Goal: Task Accomplishment & Management: Use online tool/utility

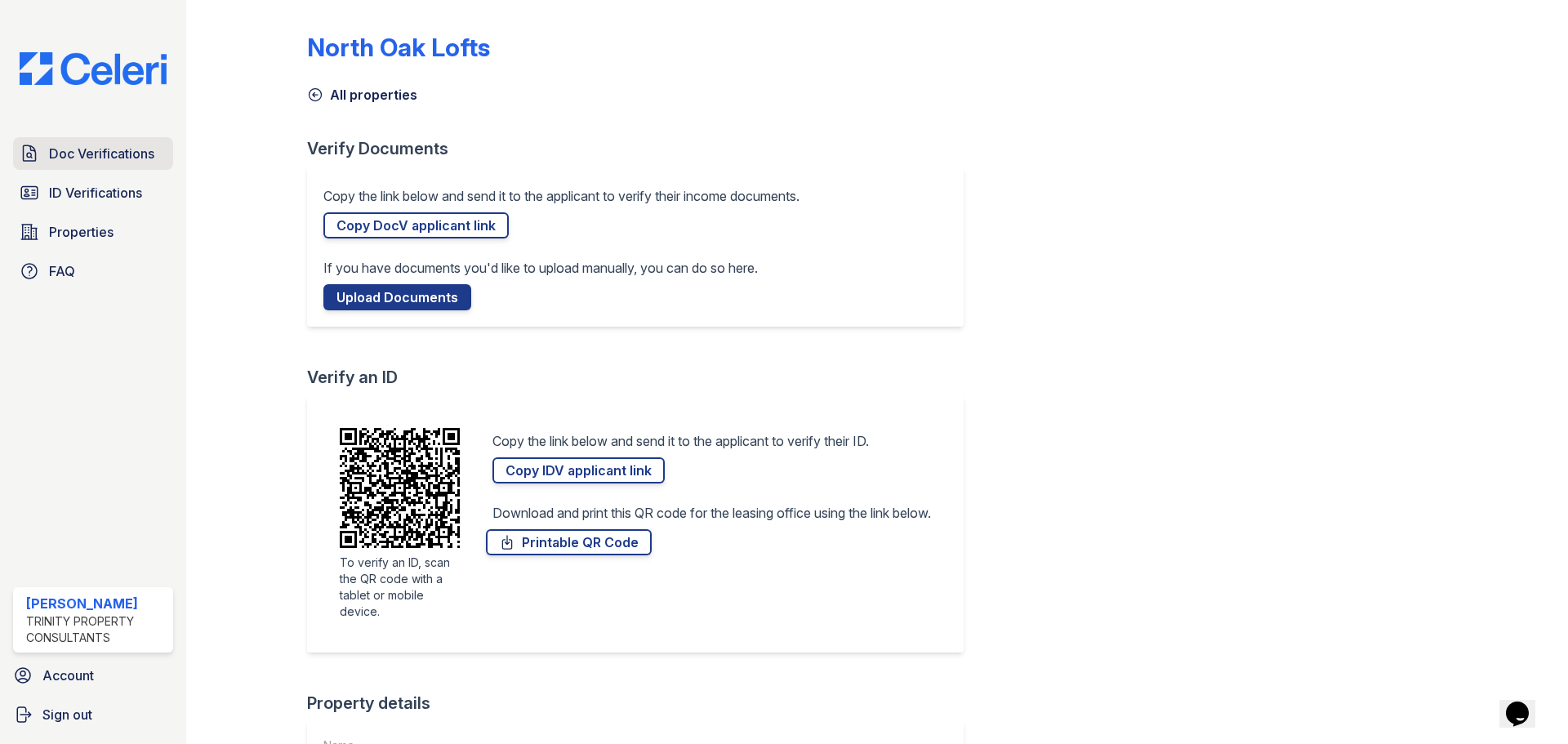
click at [100, 152] on span "Doc Verifications" at bounding box center [102, 153] width 105 height 19
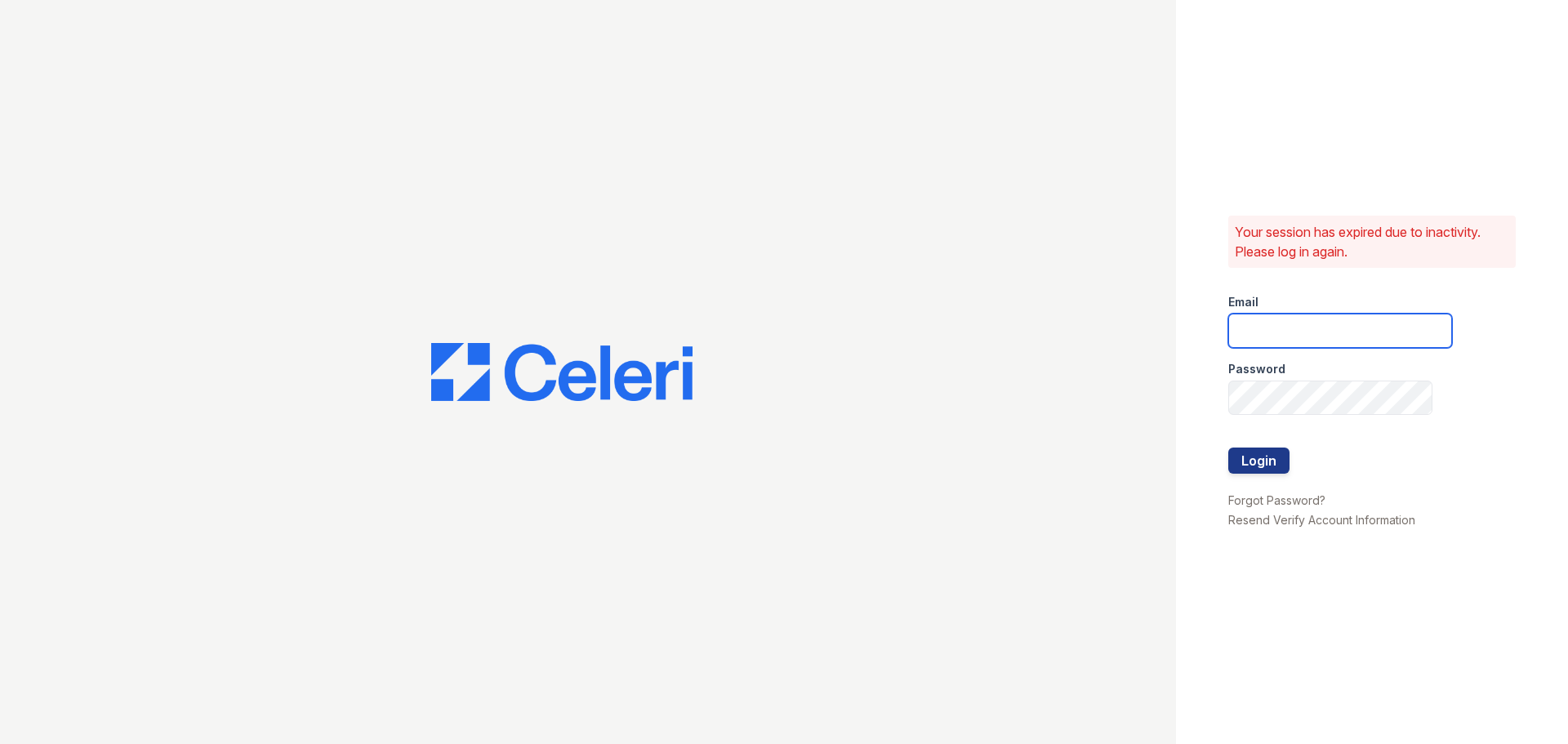
type input "apeirce@trinity-pm.com"
click at [1252, 450] on button "Login" at bounding box center [1259, 460] width 61 height 27
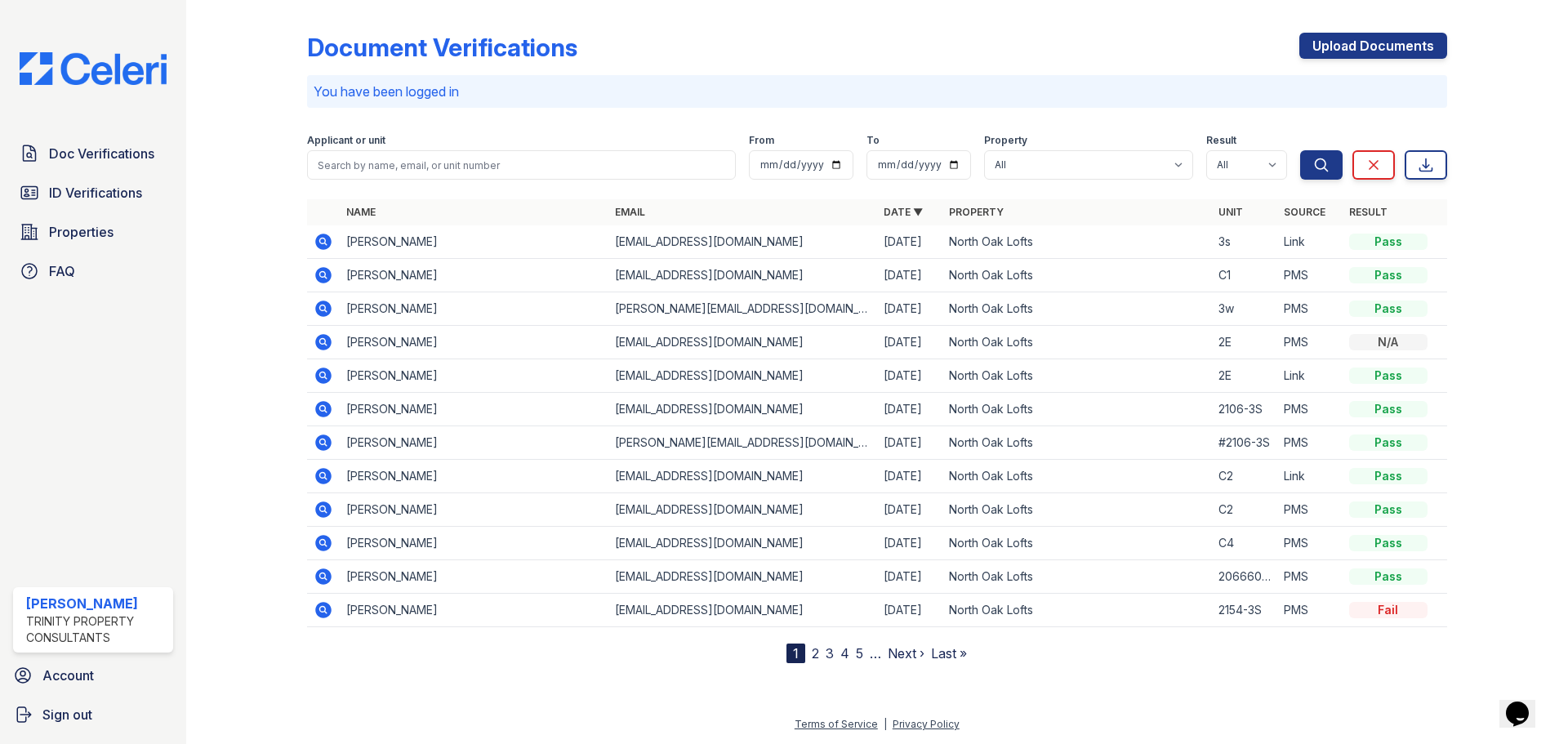
click at [326, 277] on icon at bounding box center [324, 275] width 16 height 16
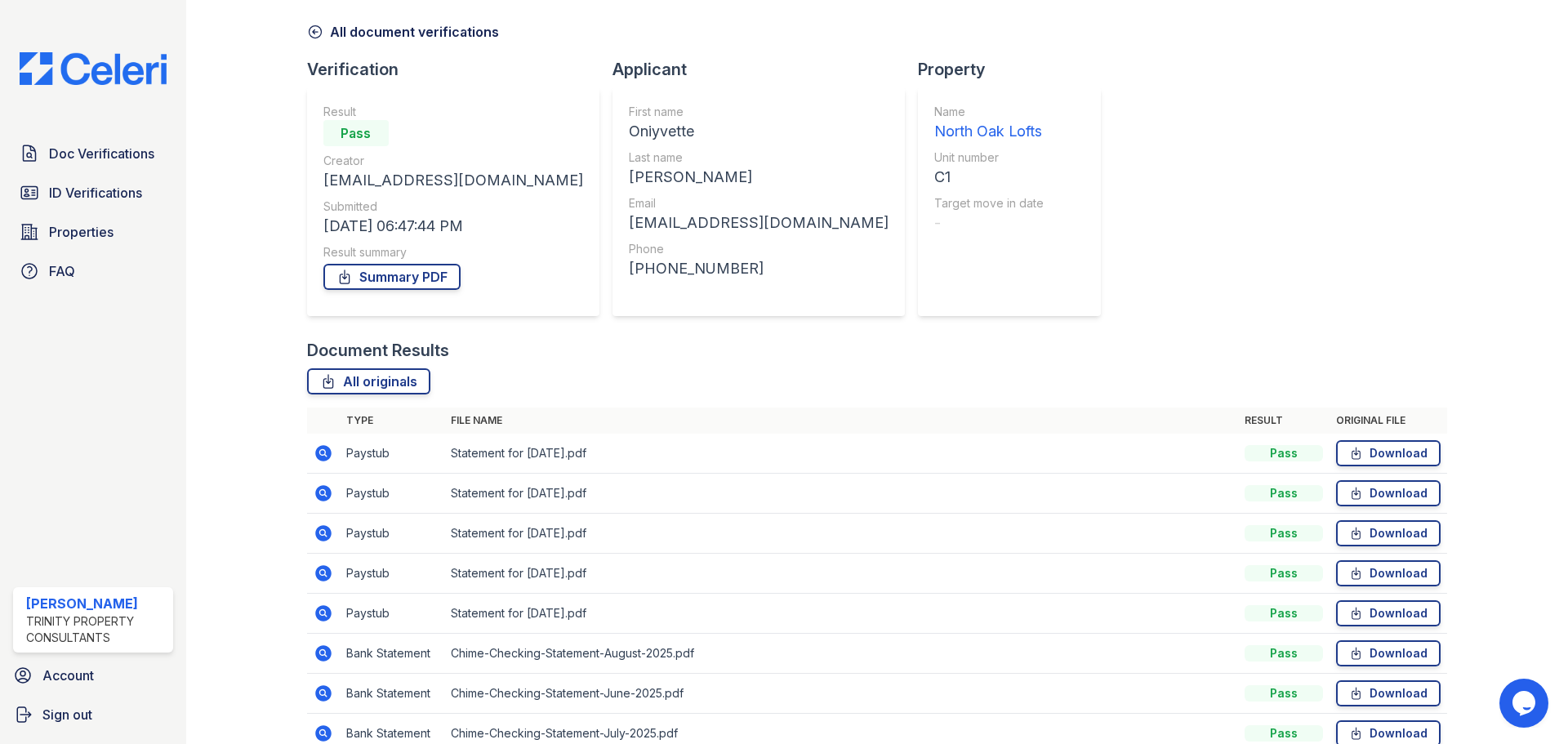
scroll to position [145, 0]
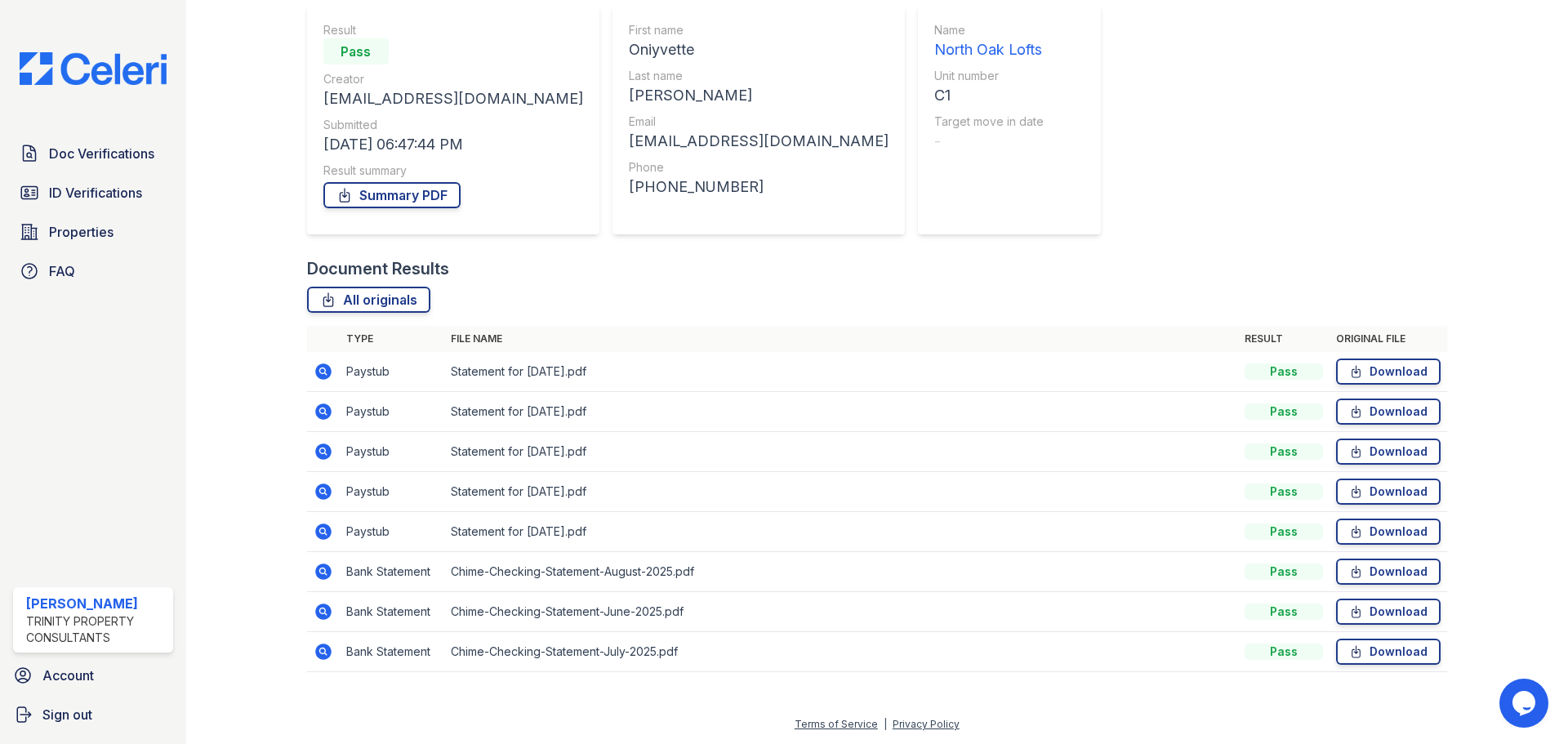
click at [321, 575] on icon at bounding box center [324, 572] width 16 height 16
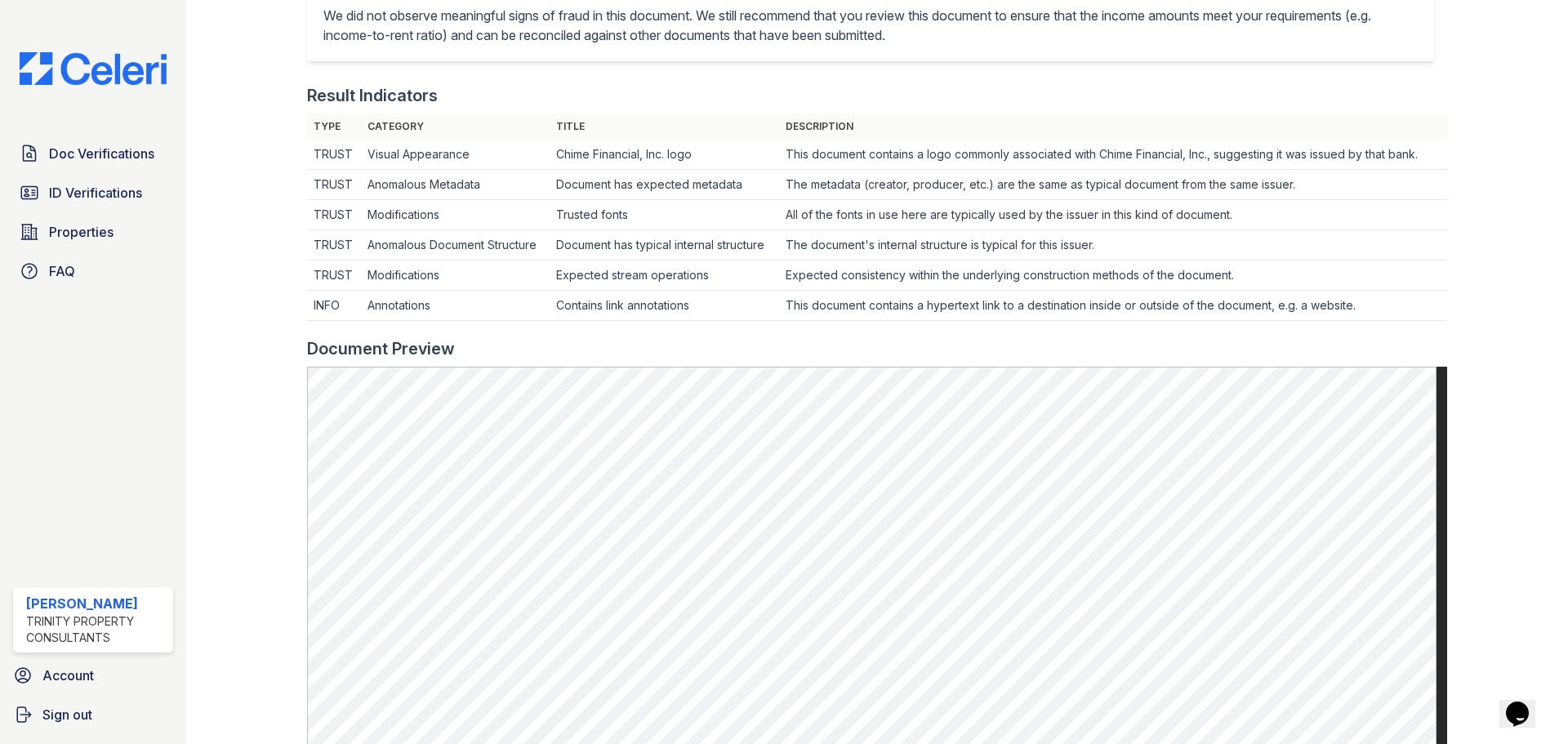
scroll to position [491, 0]
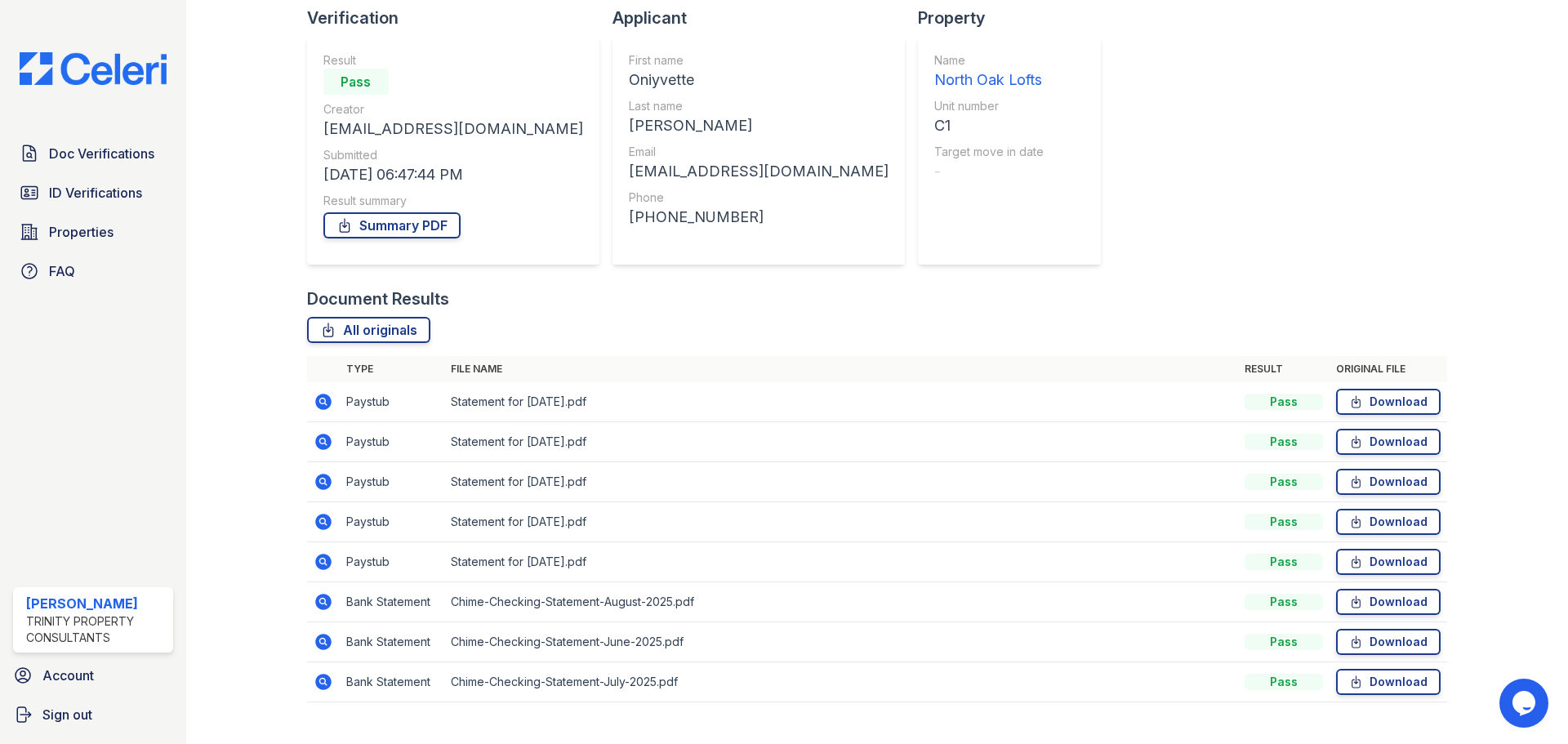
scroll to position [145, 0]
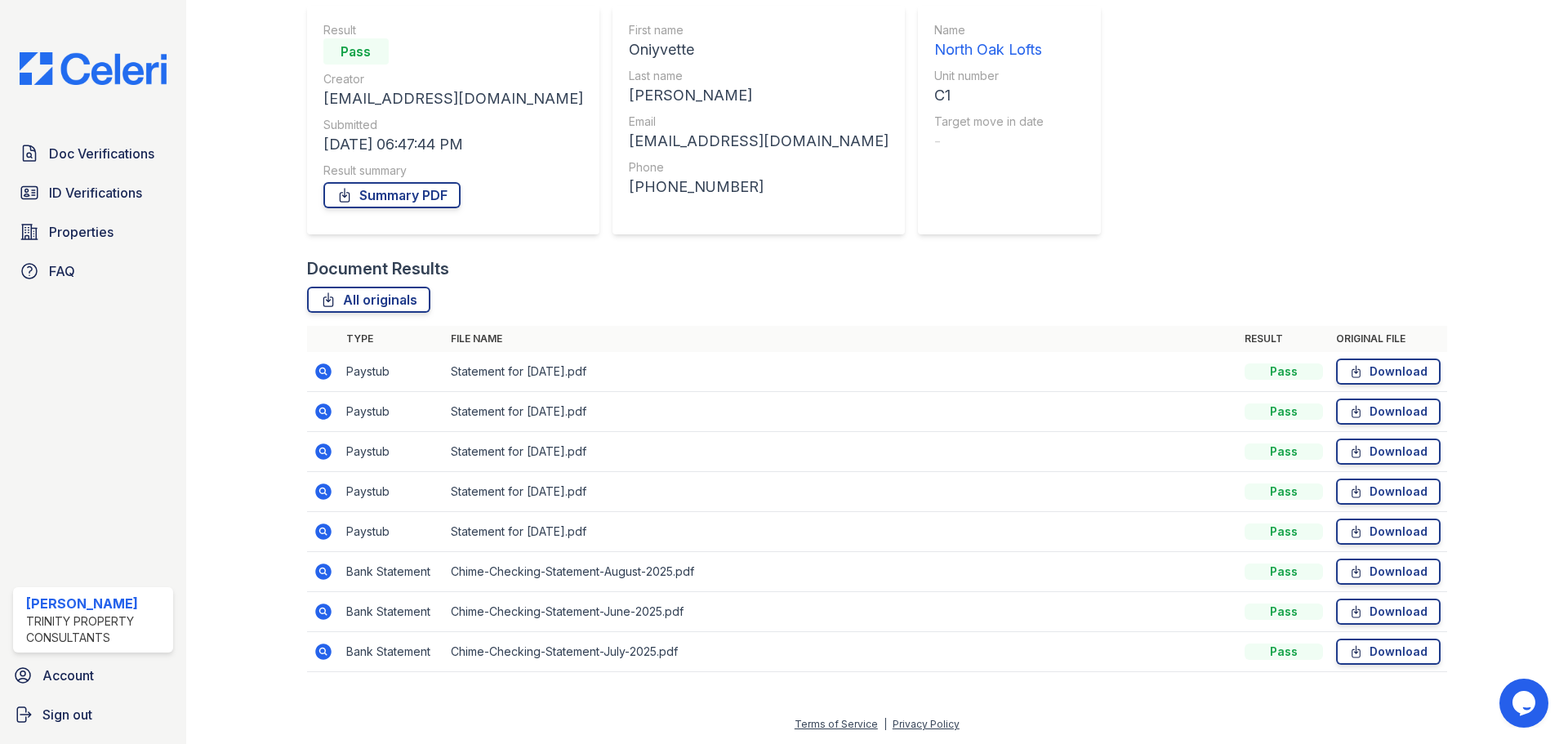
click at [317, 651] on icon at bounding box center [324, 652] width 16 height 16
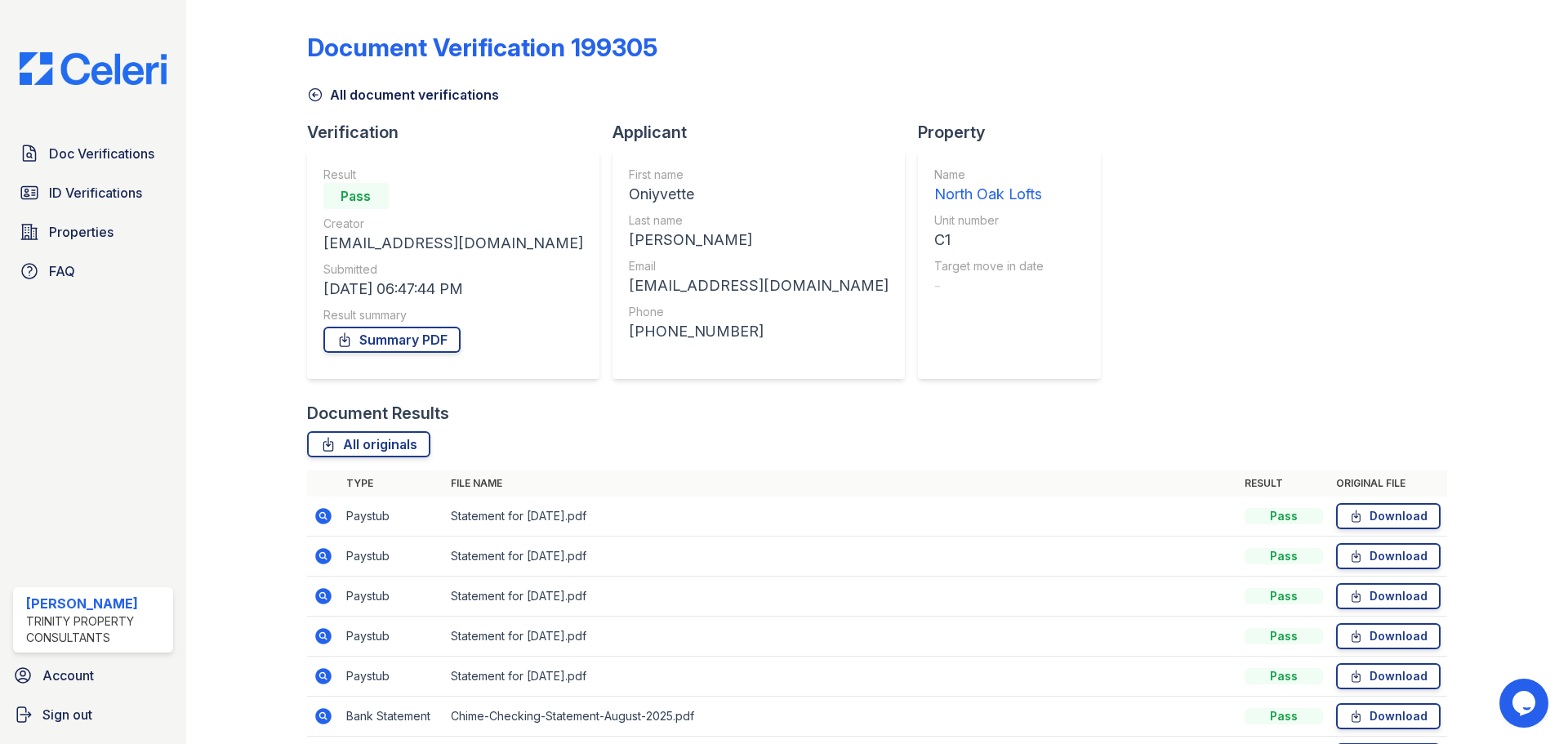
click at [320, 522] on icon at bounding box center [324, 516] width 16 height 16
click at [317, 559] on icon at bounding box center [324, 556] width 16 height 16
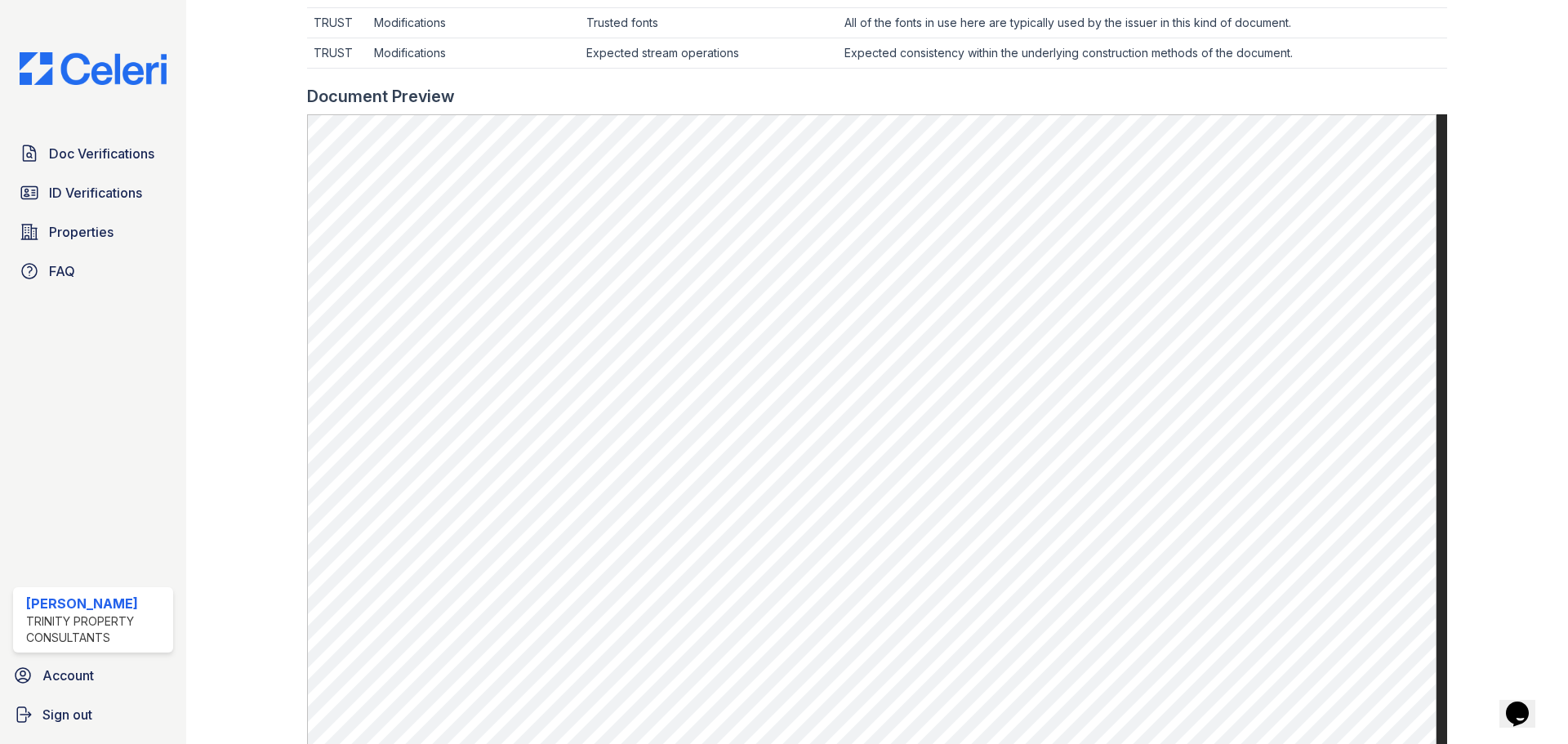
scroll to position [653, 0]
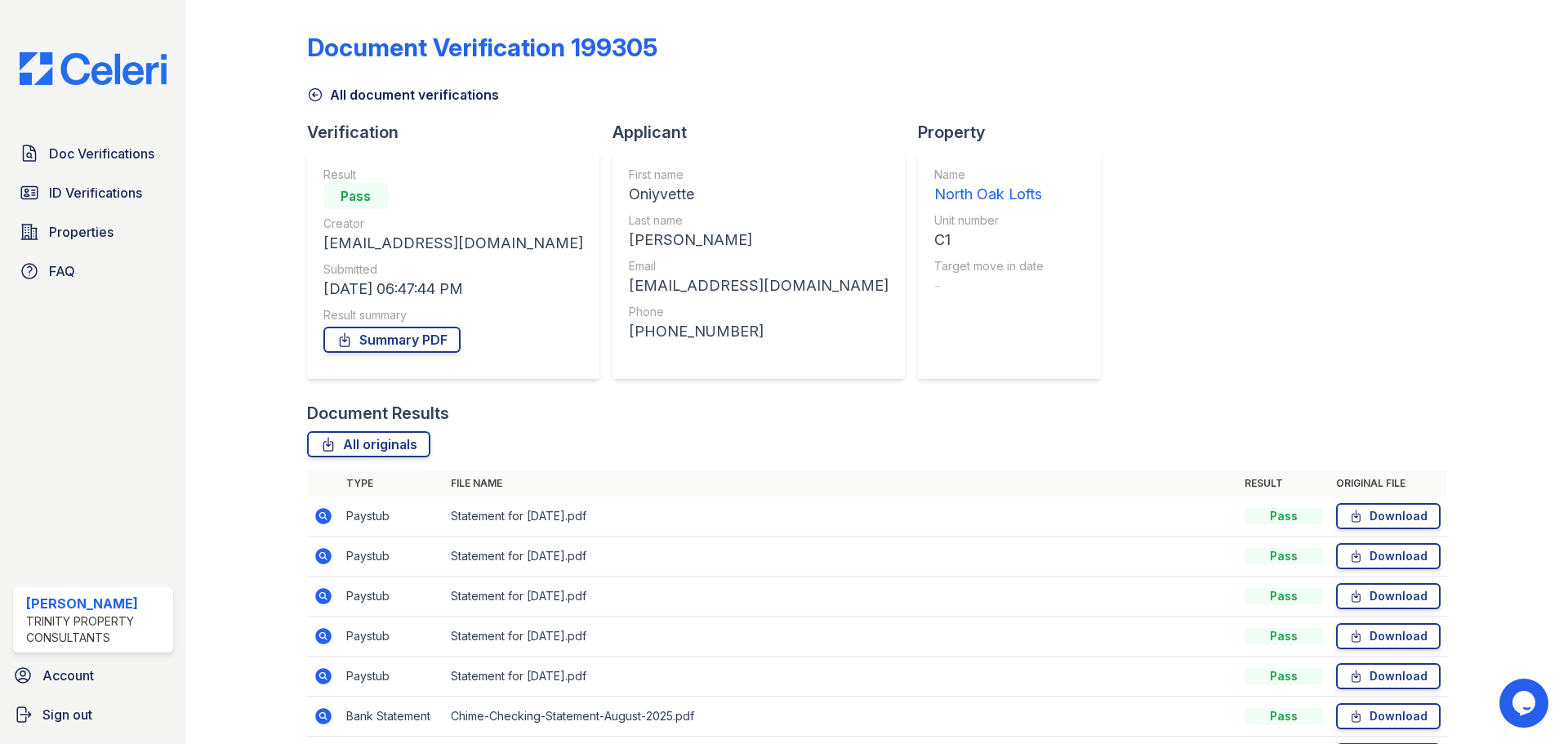
click at [317, 561] on icon at bounding box center [323, 555] width 19 height 19
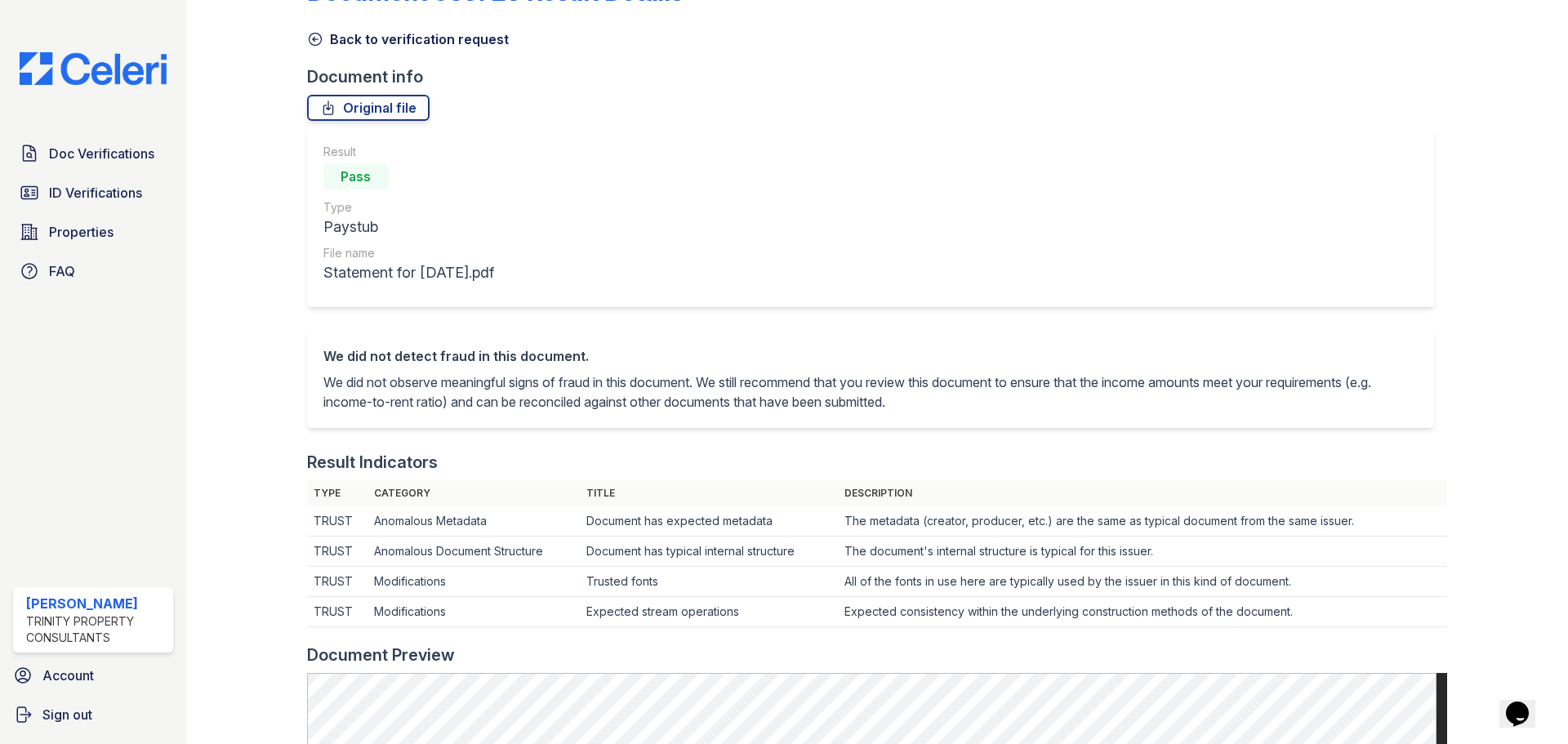
scroll to position [408, 0]
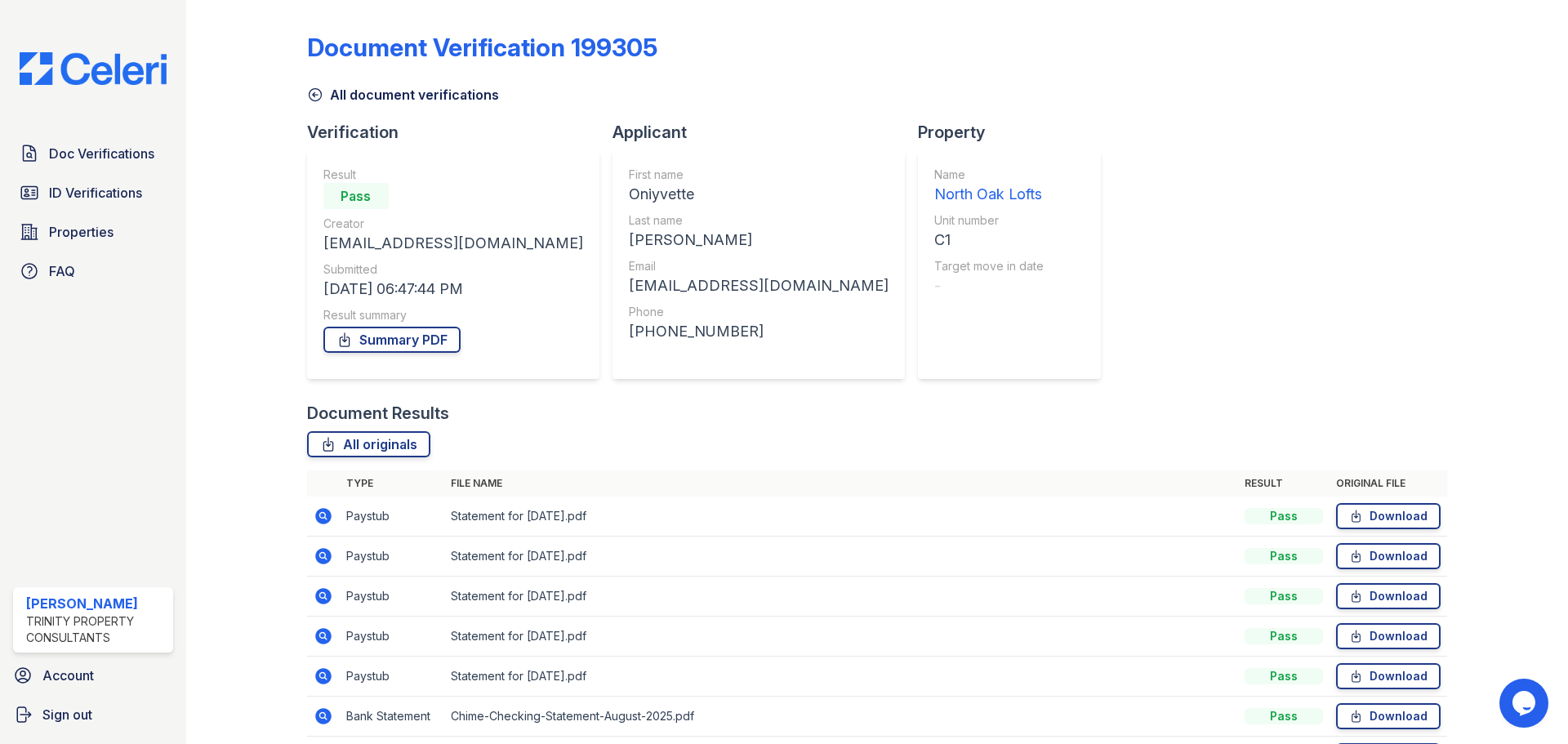
click at [319, 603] on icon at bounding box center [324, 597] width 16 height 16
click at [323, 633] on icon at bounding box center [323, 636] width 19 height 19
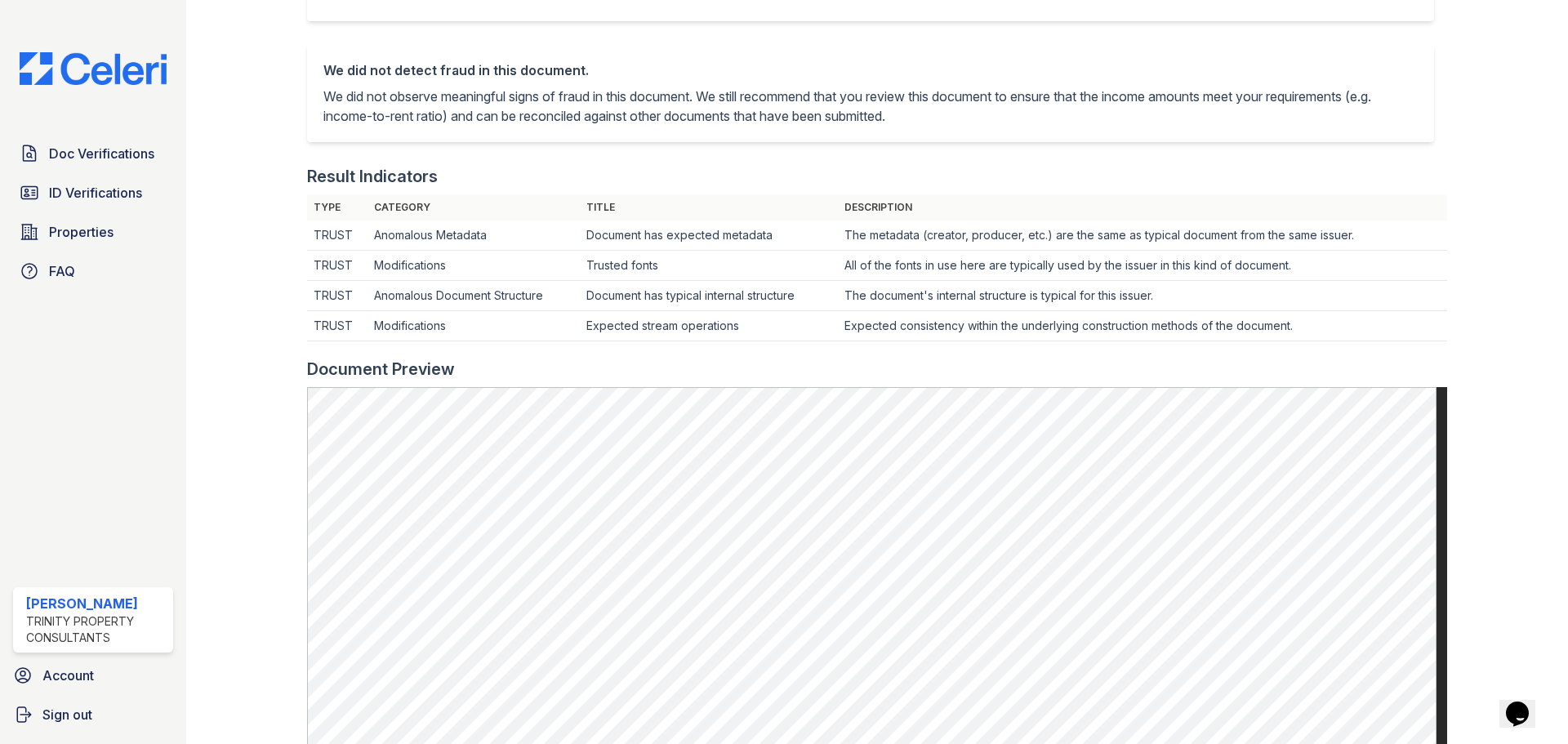
scroll to position [491, 0]
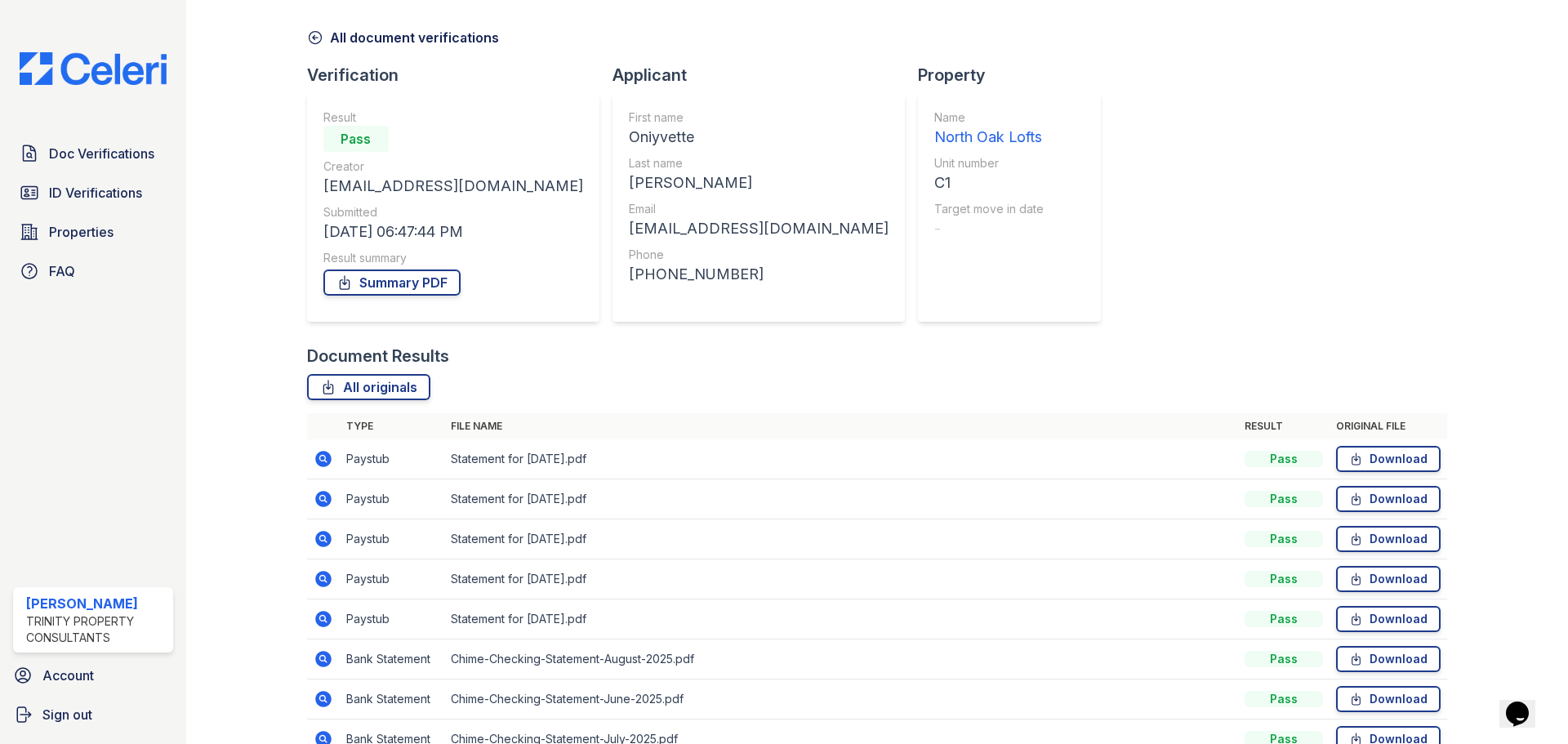
scroll to position [81, 0]
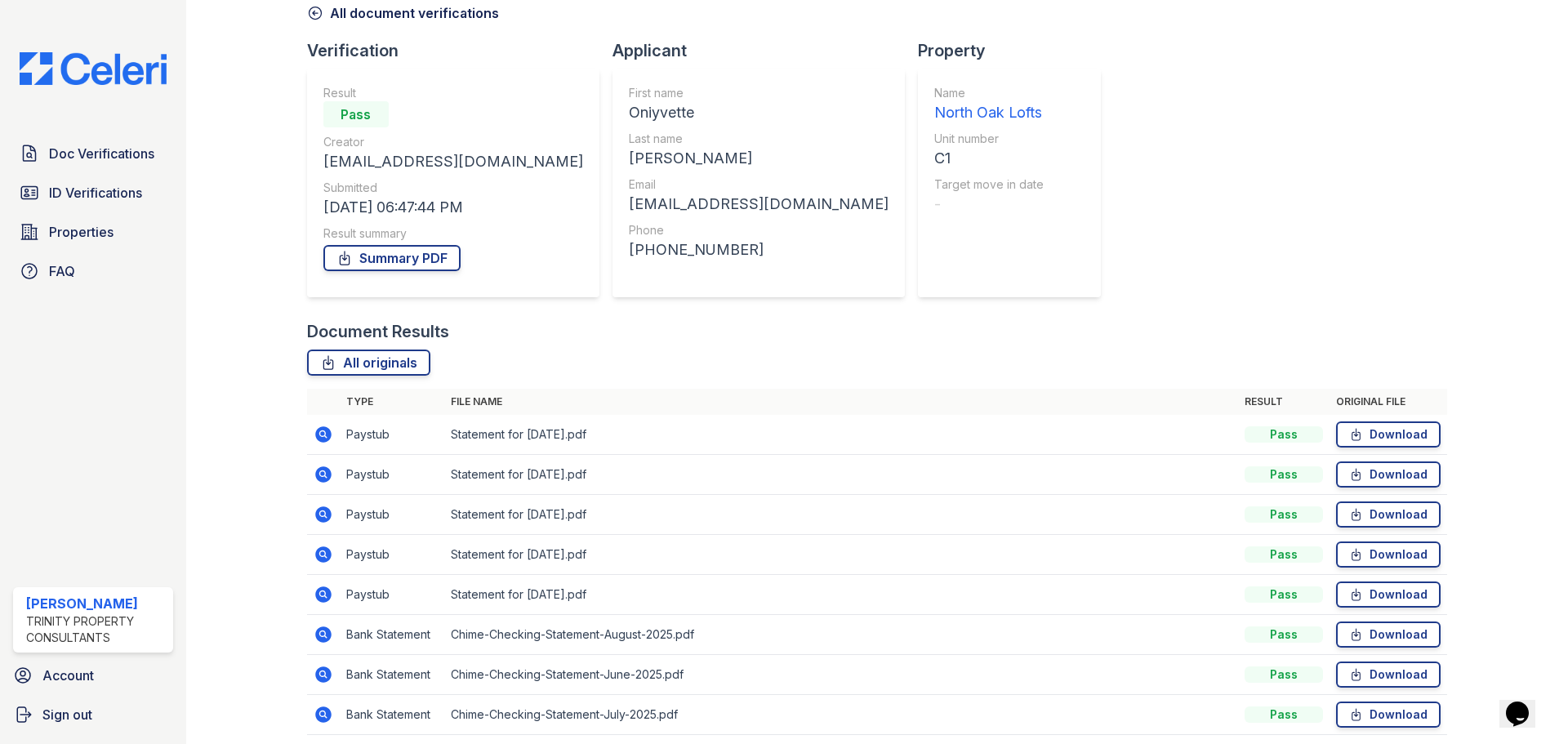
click at [319, 593] on icon at bounding box center [323, 594] width 19 height 19
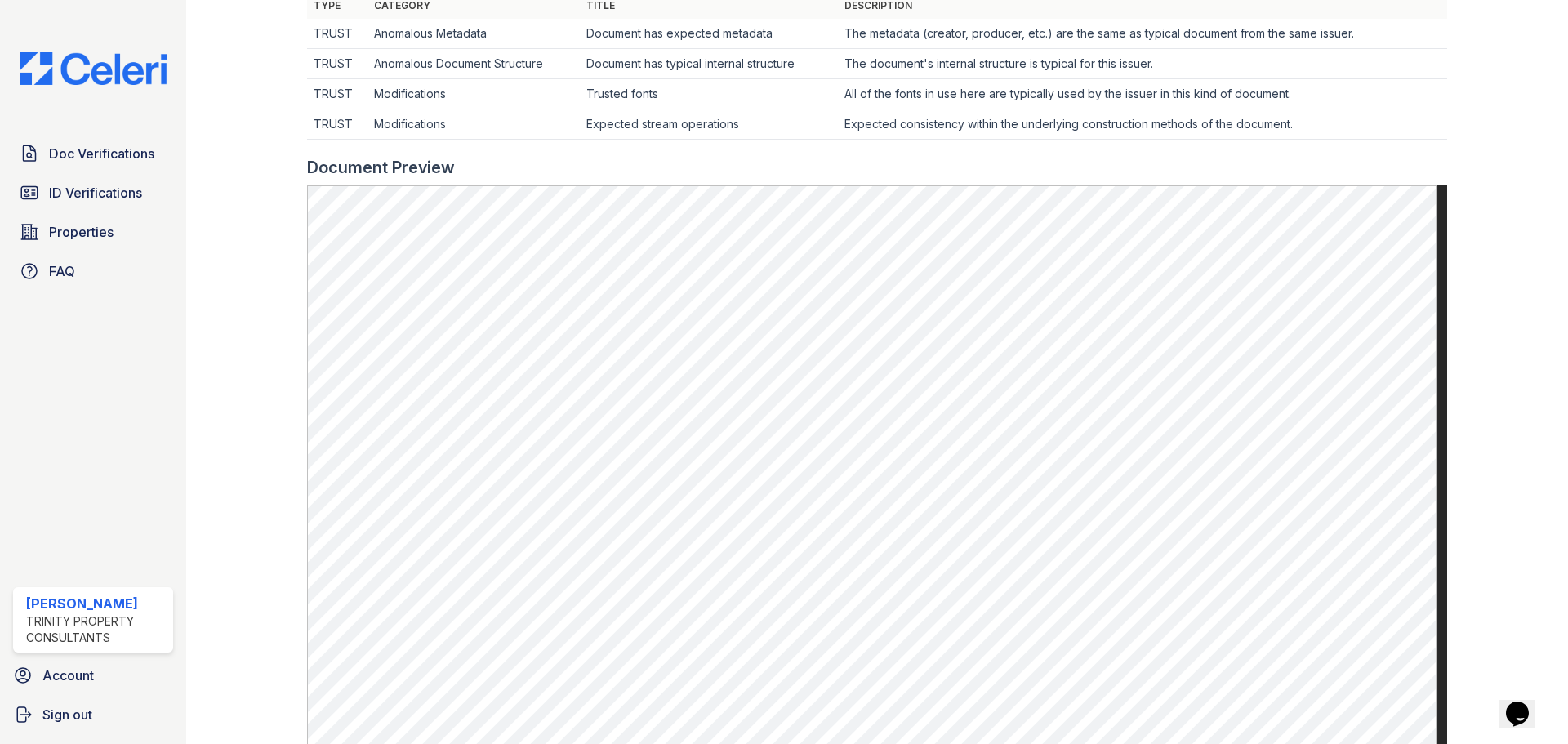
scroll to position [212, 0]
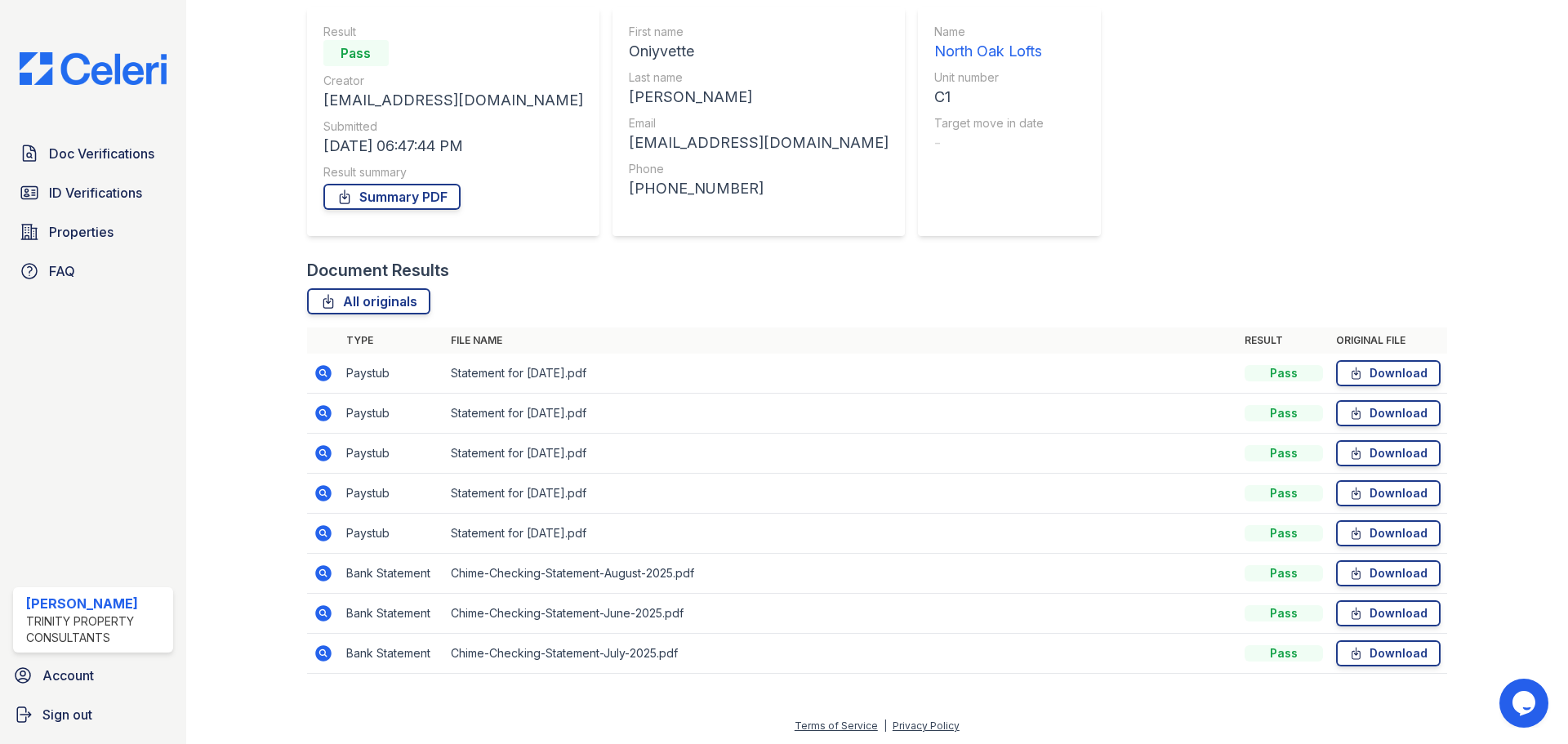
scroll to position [145, 0]
click at [328, 576] on icon at bounding box center [324, 572] width 16 height 16
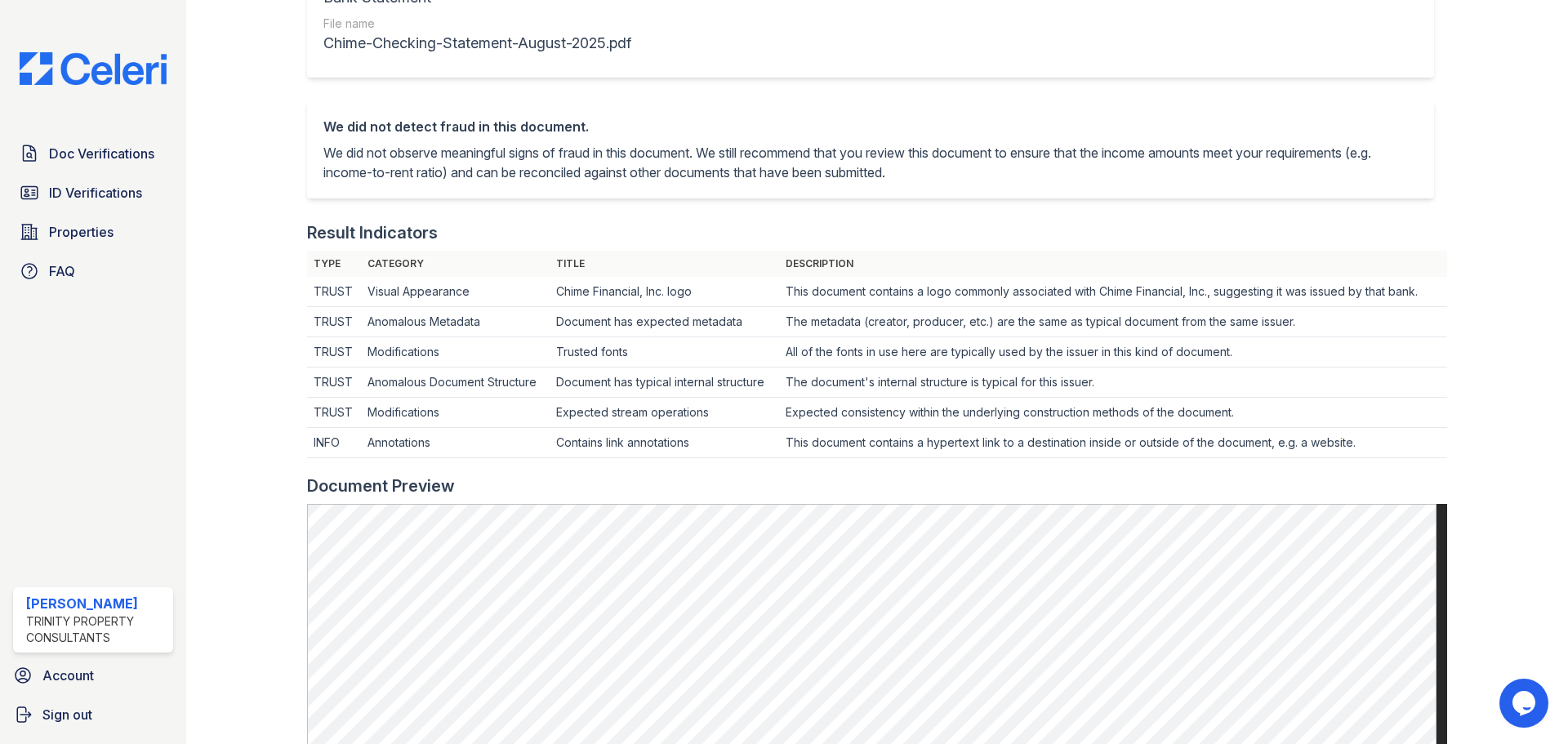
scroll to position [491, 0]
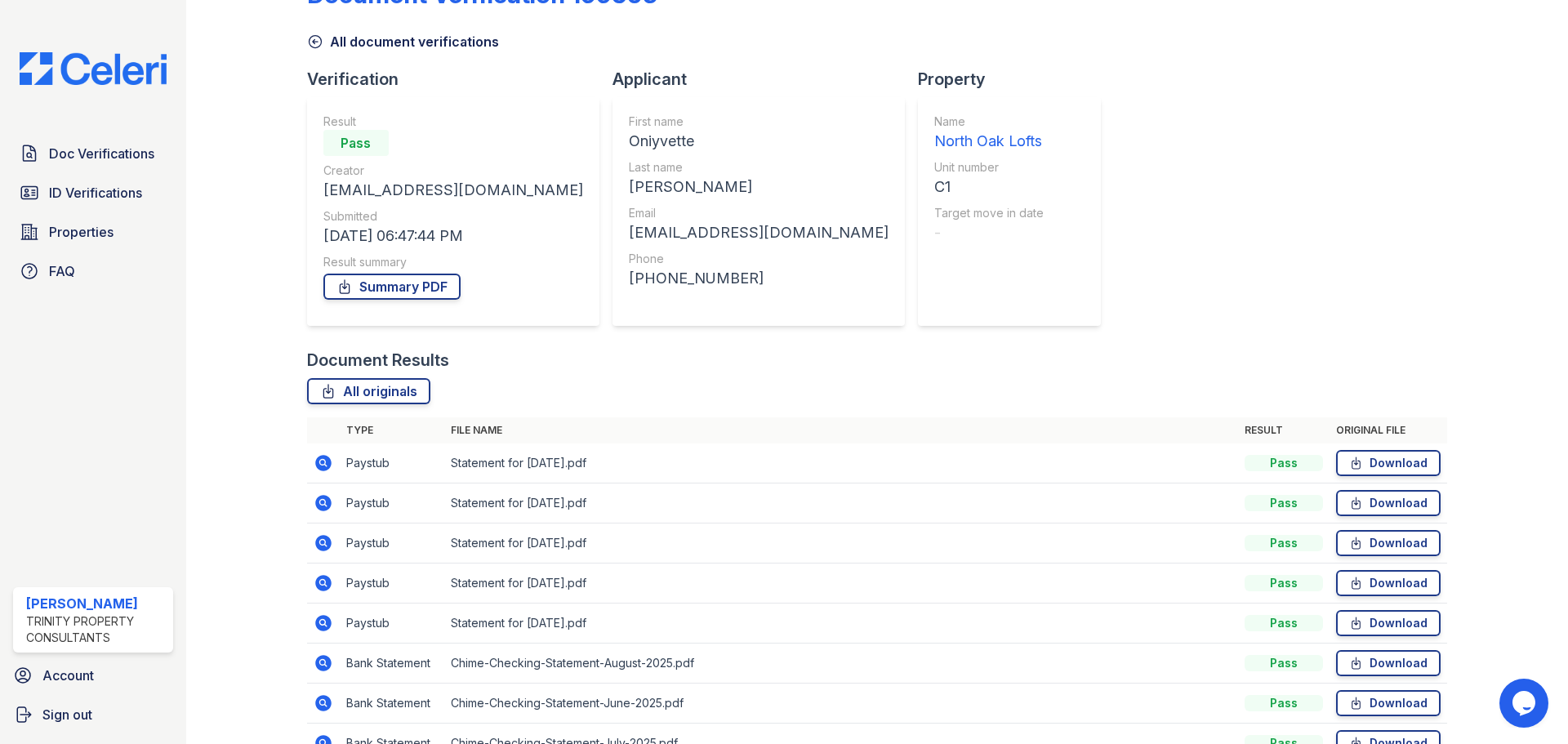
scroll to position [81, 0]
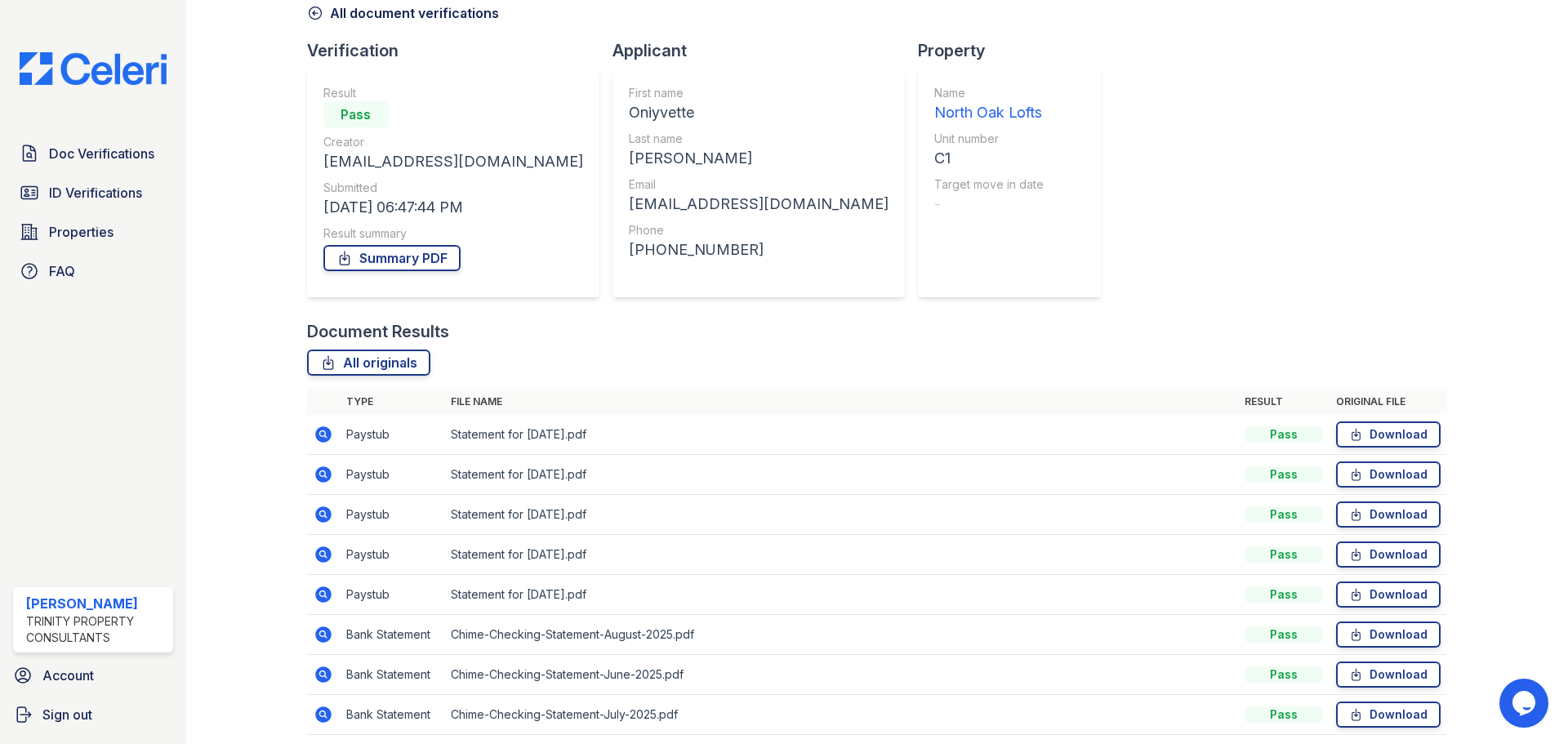
click at [322, 470] on icon at bounding box center [323, 474] width 19 height 19
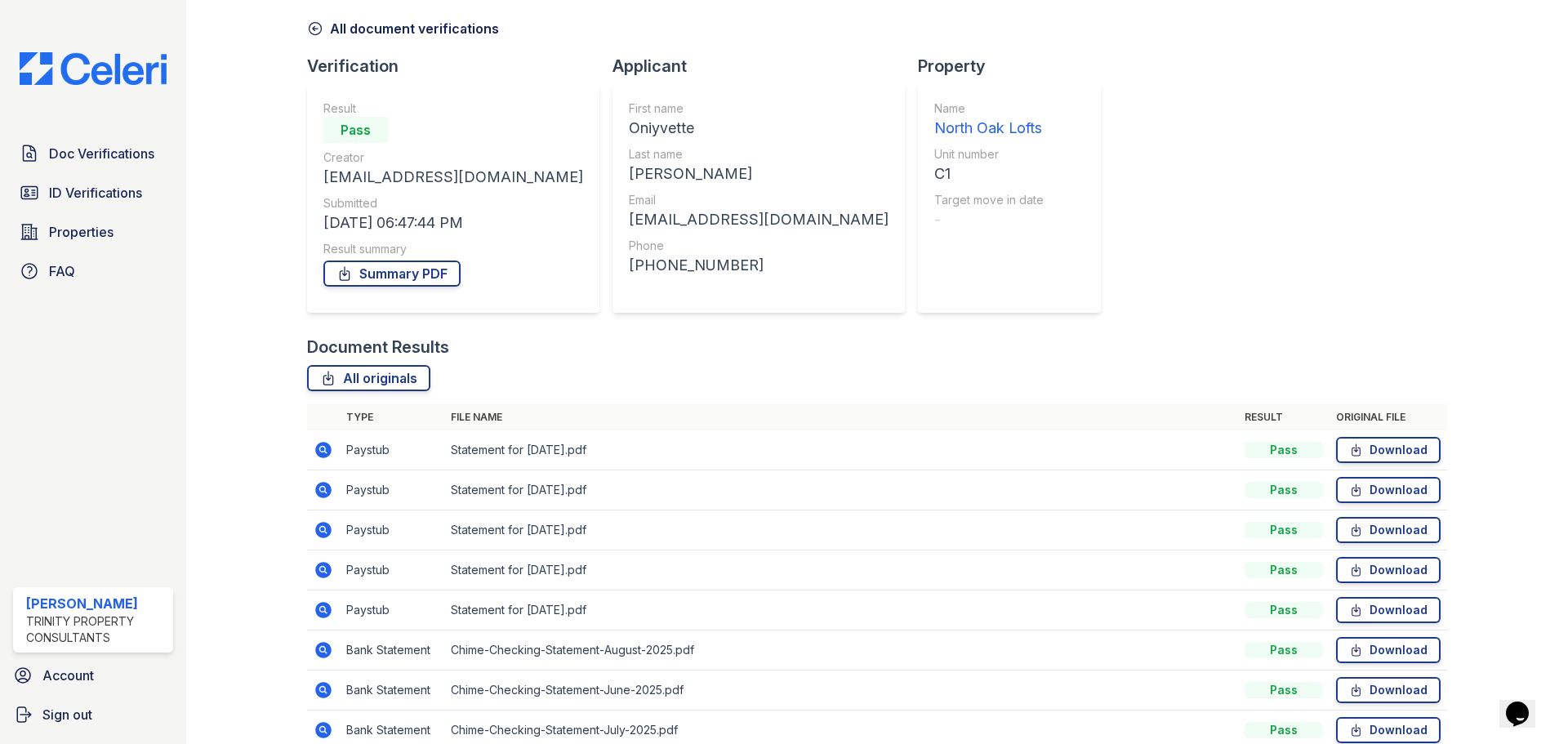
scroll to position [145, 0]
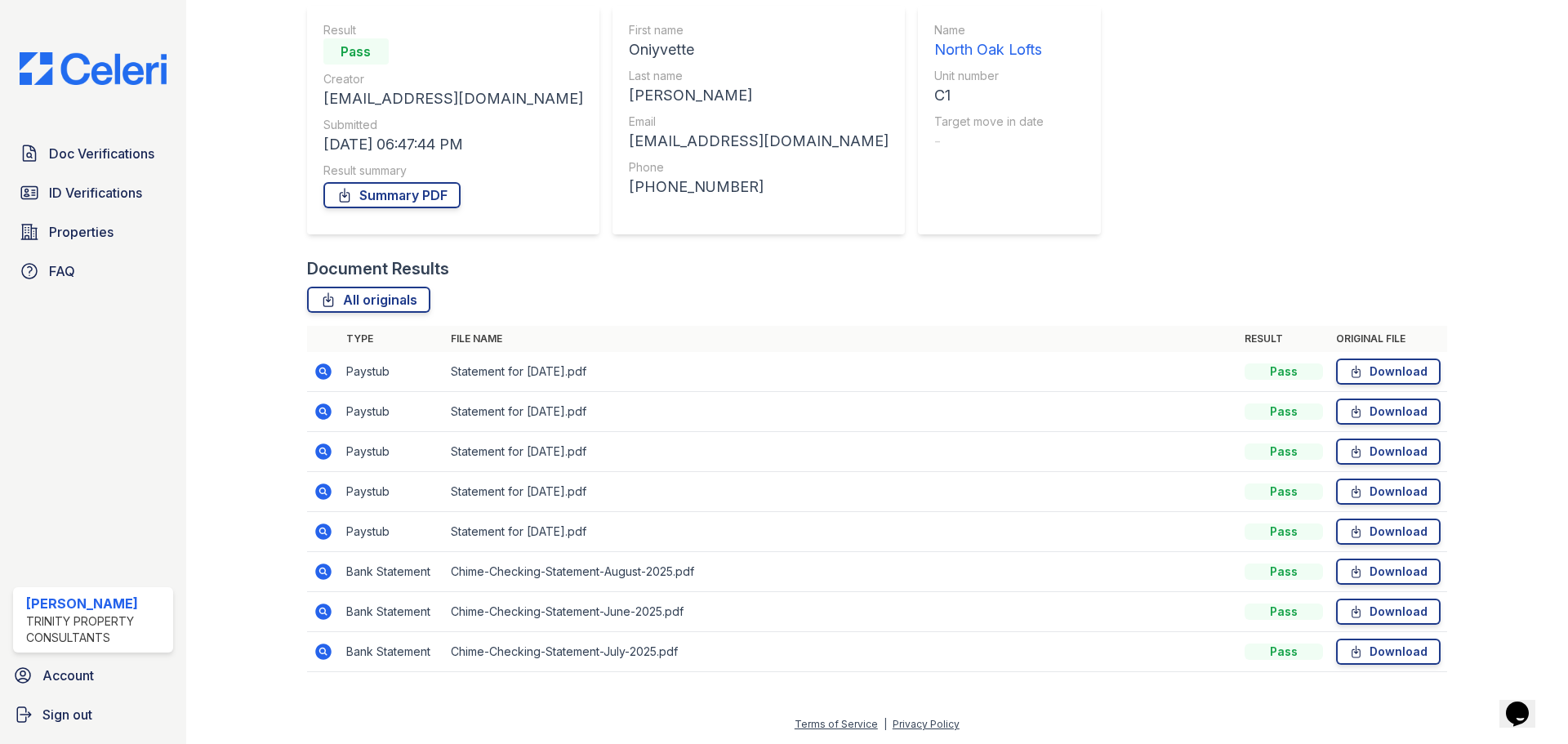
click at [321, 647] on icon at bounding box center [324, 652] width 16 height 16
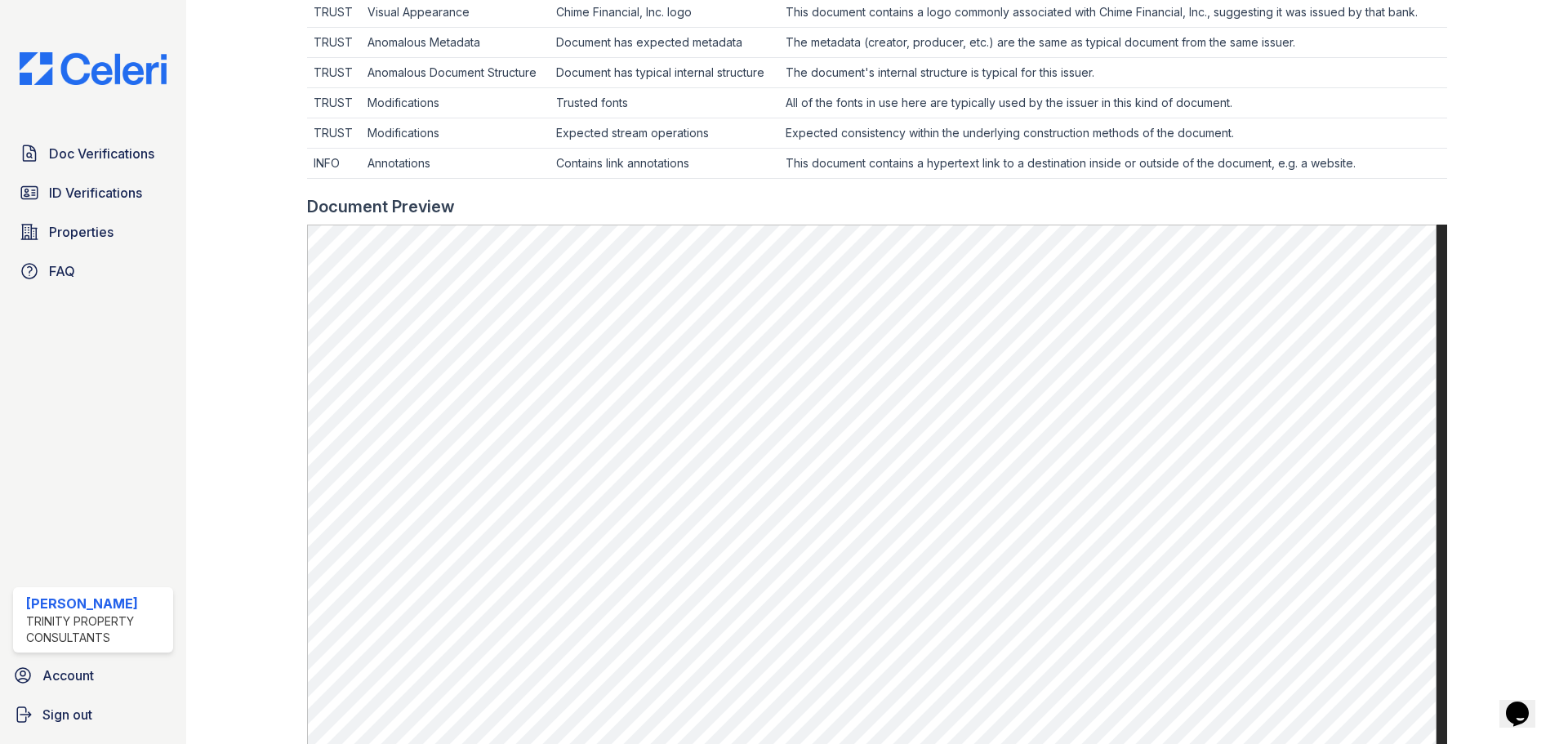
scroll to position [817, 0]
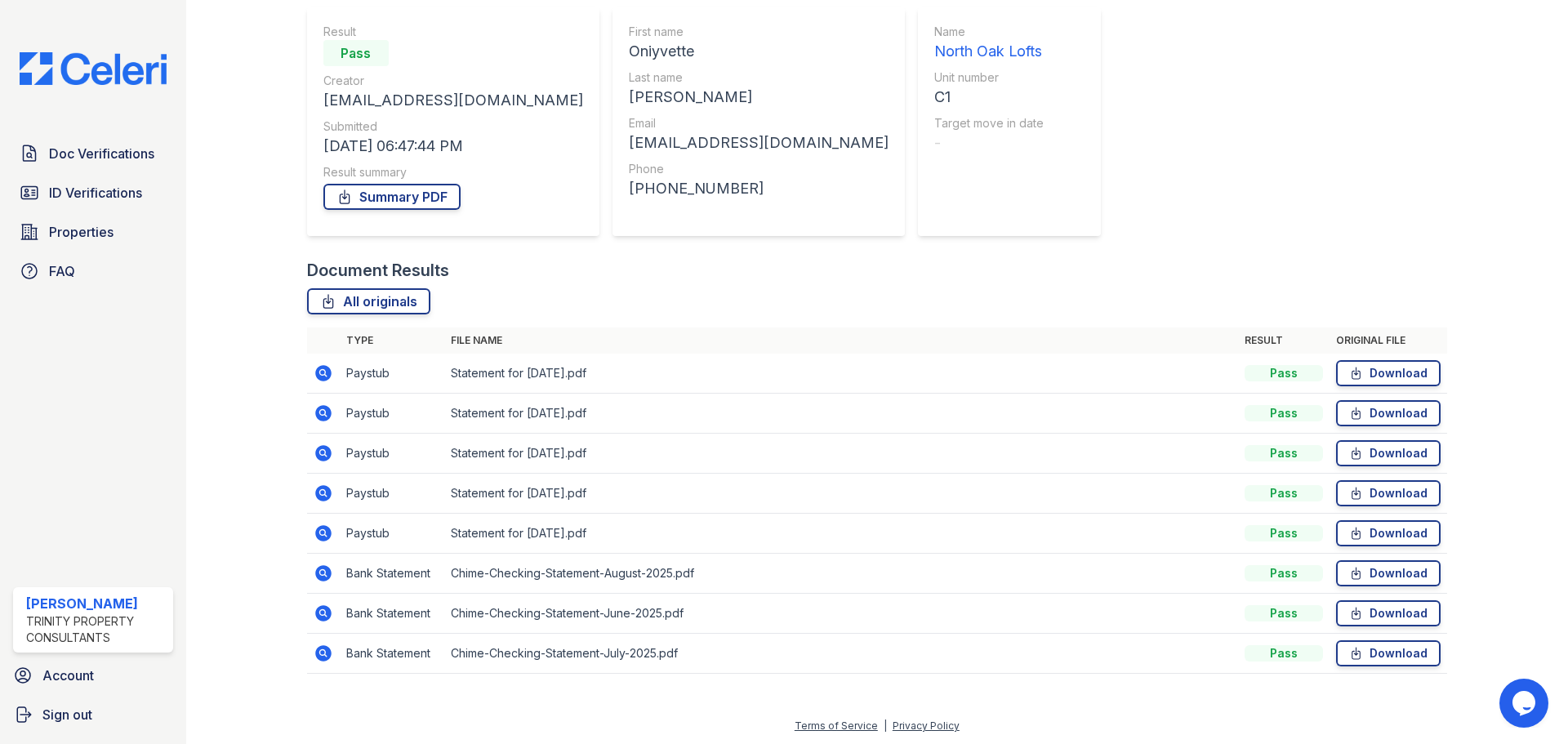
scroll to position [145, 0]
click at [322, 652] on icon at bounding box center [322, 651] width 4 height 4
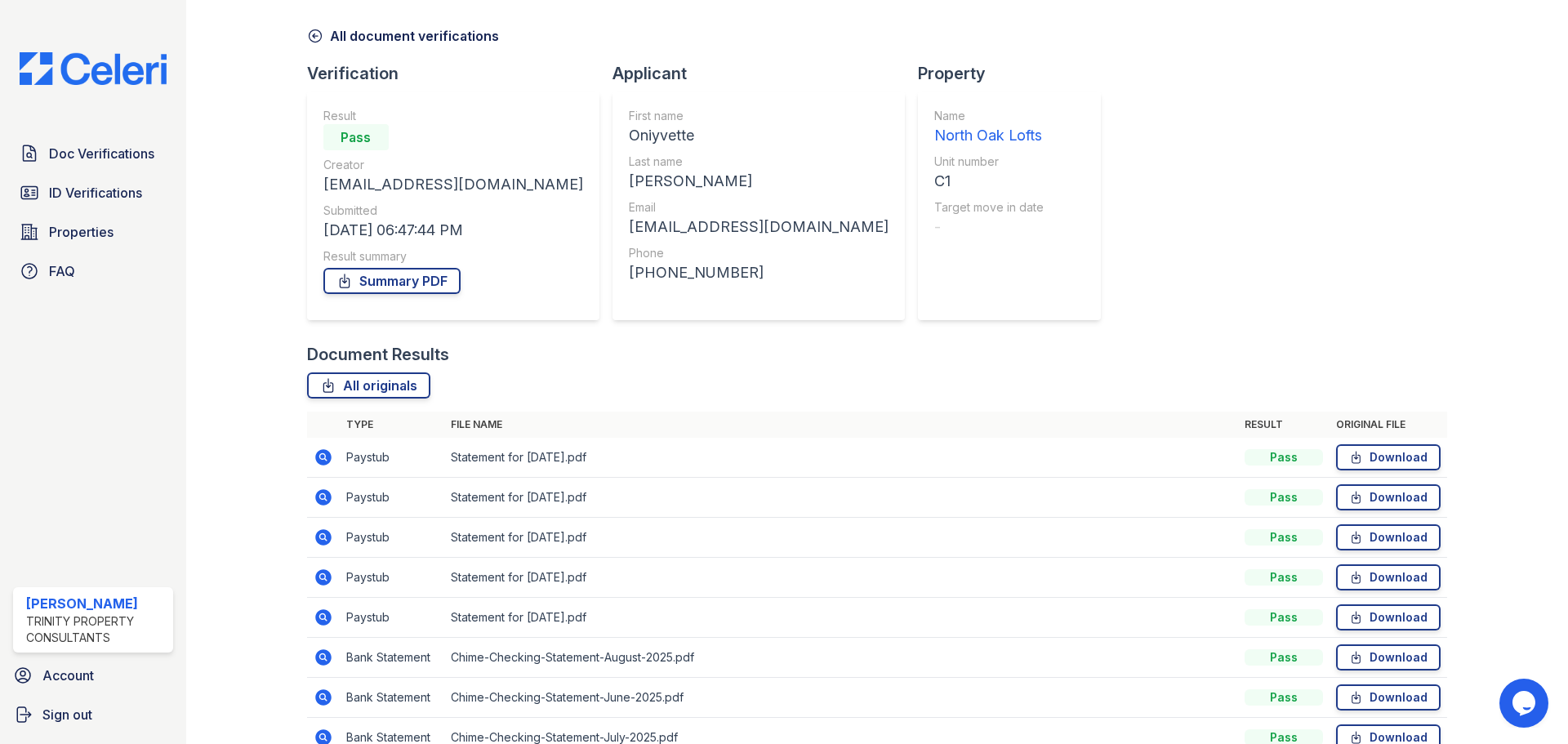
scroll to position [145, 0]
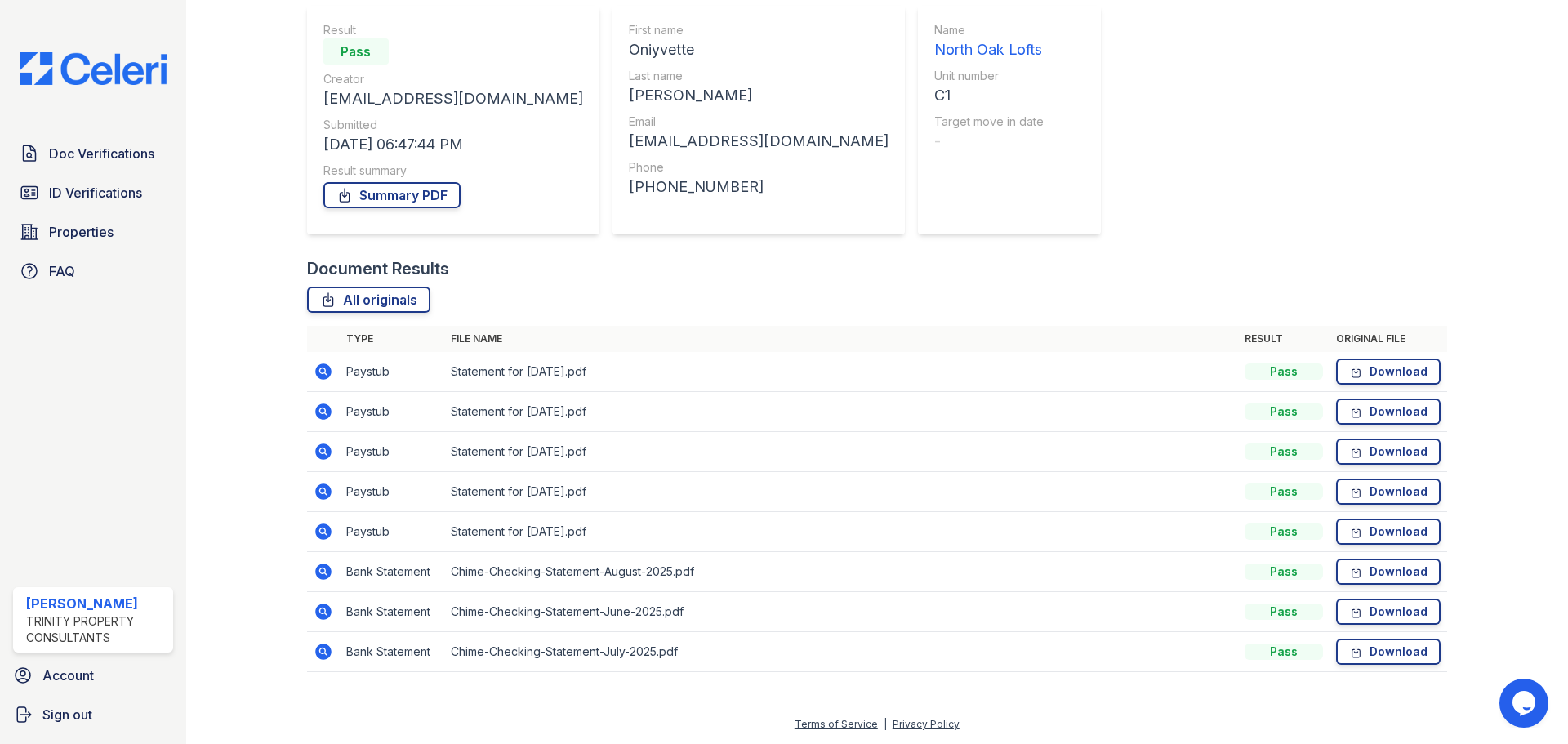
click at [317, 614] on icon at bounding box center [324, 612] width 16 height 16
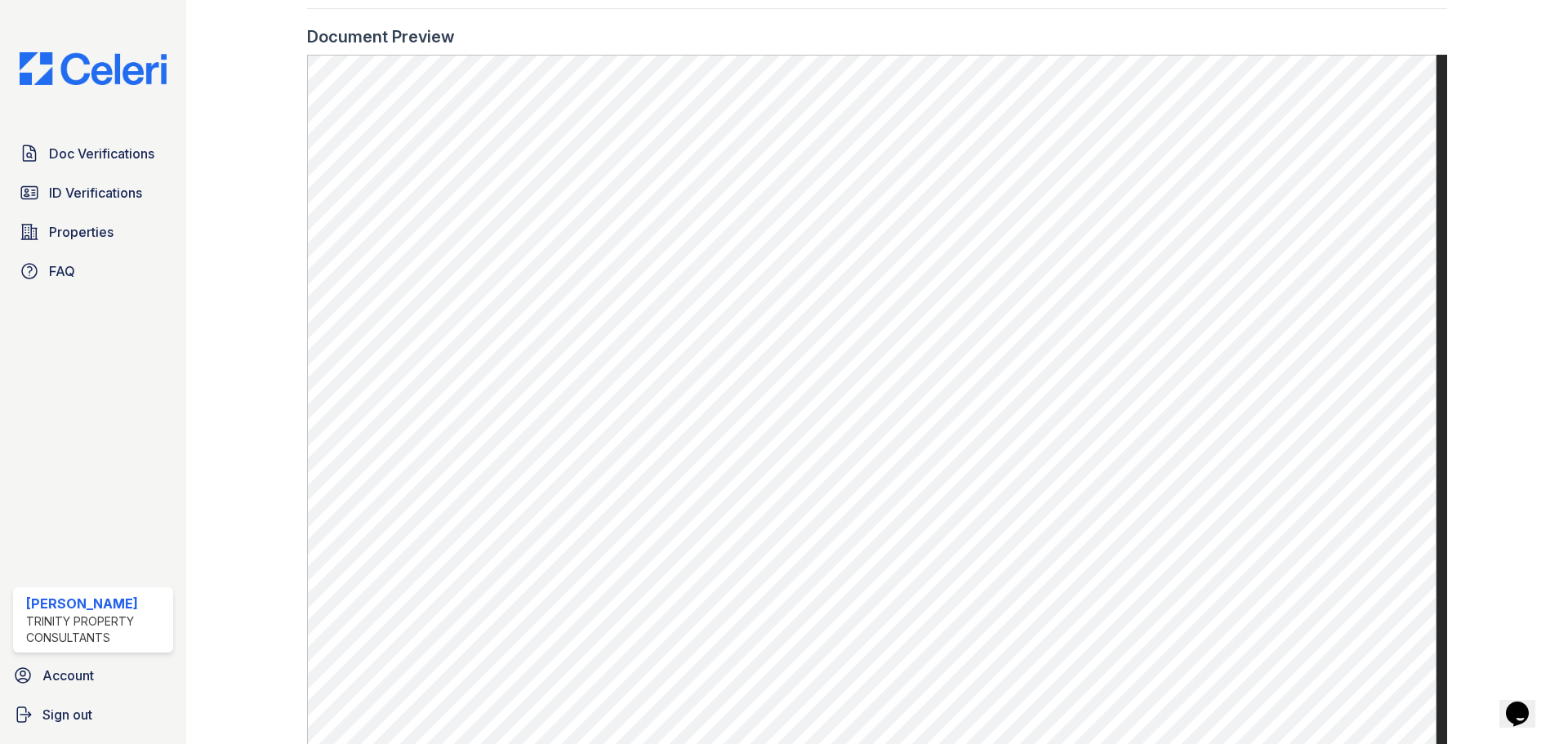
scroll to position [736, 0]
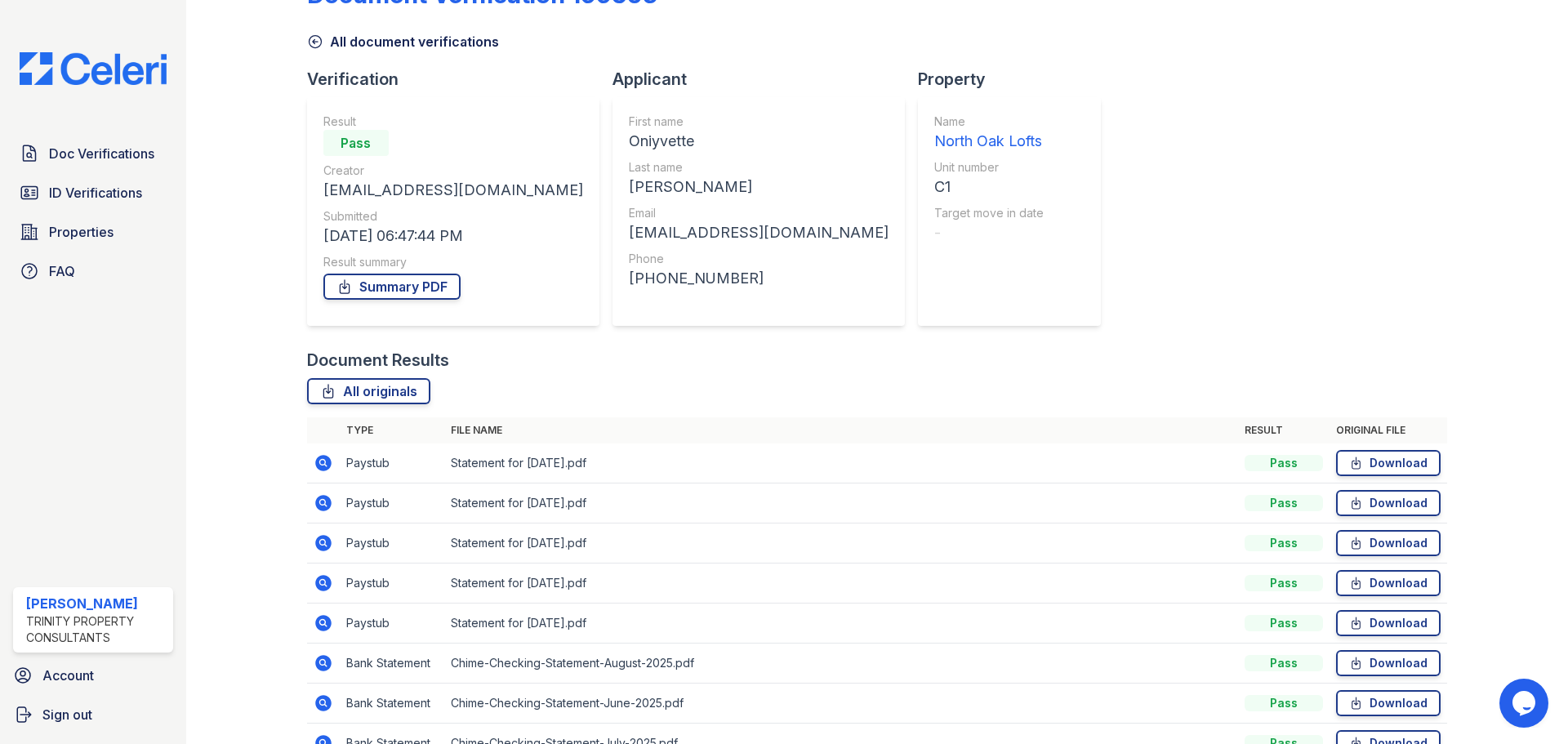
scroll to position [81, 0]
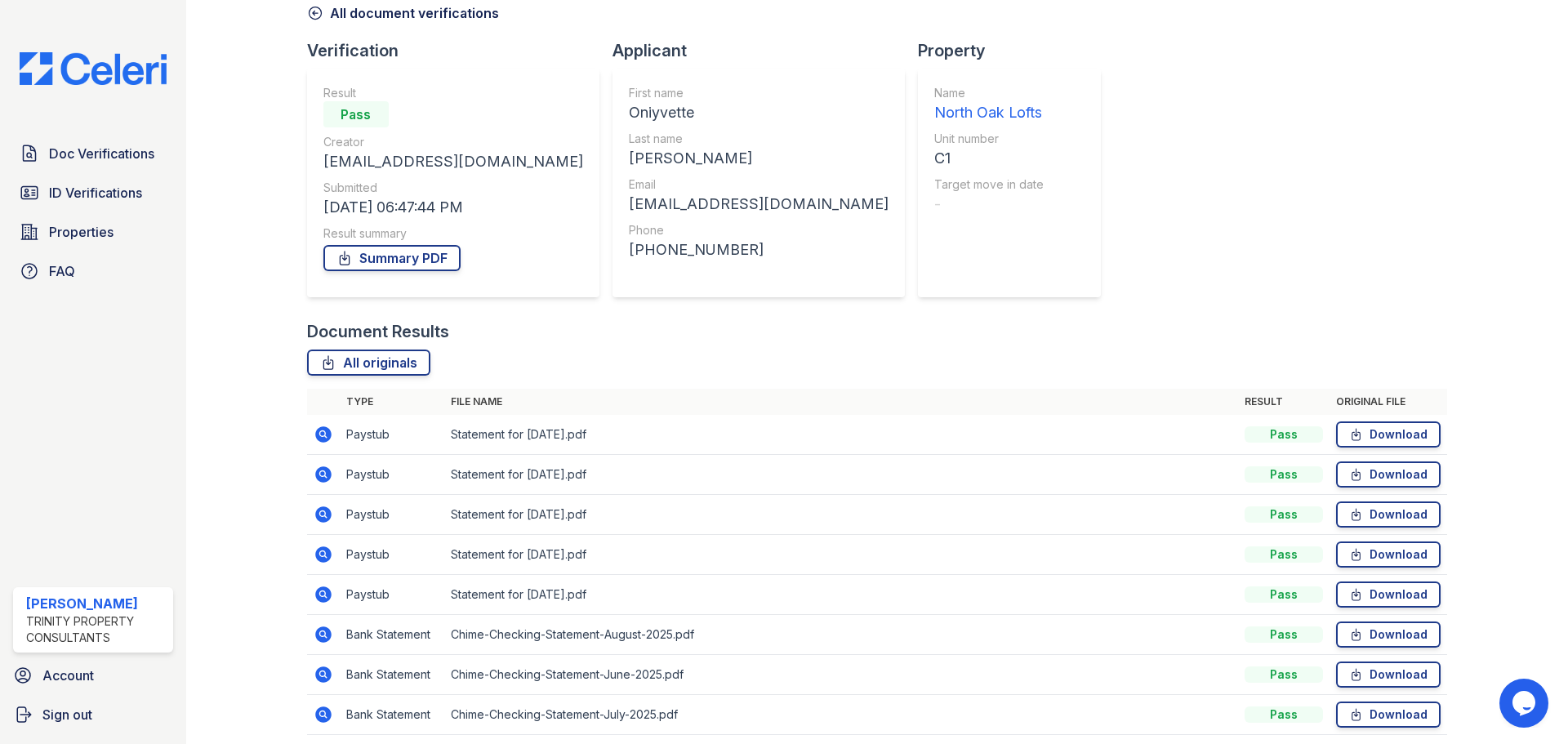
click at [324, 638] on icon at bounding box center [324, 635] width 16 height 16
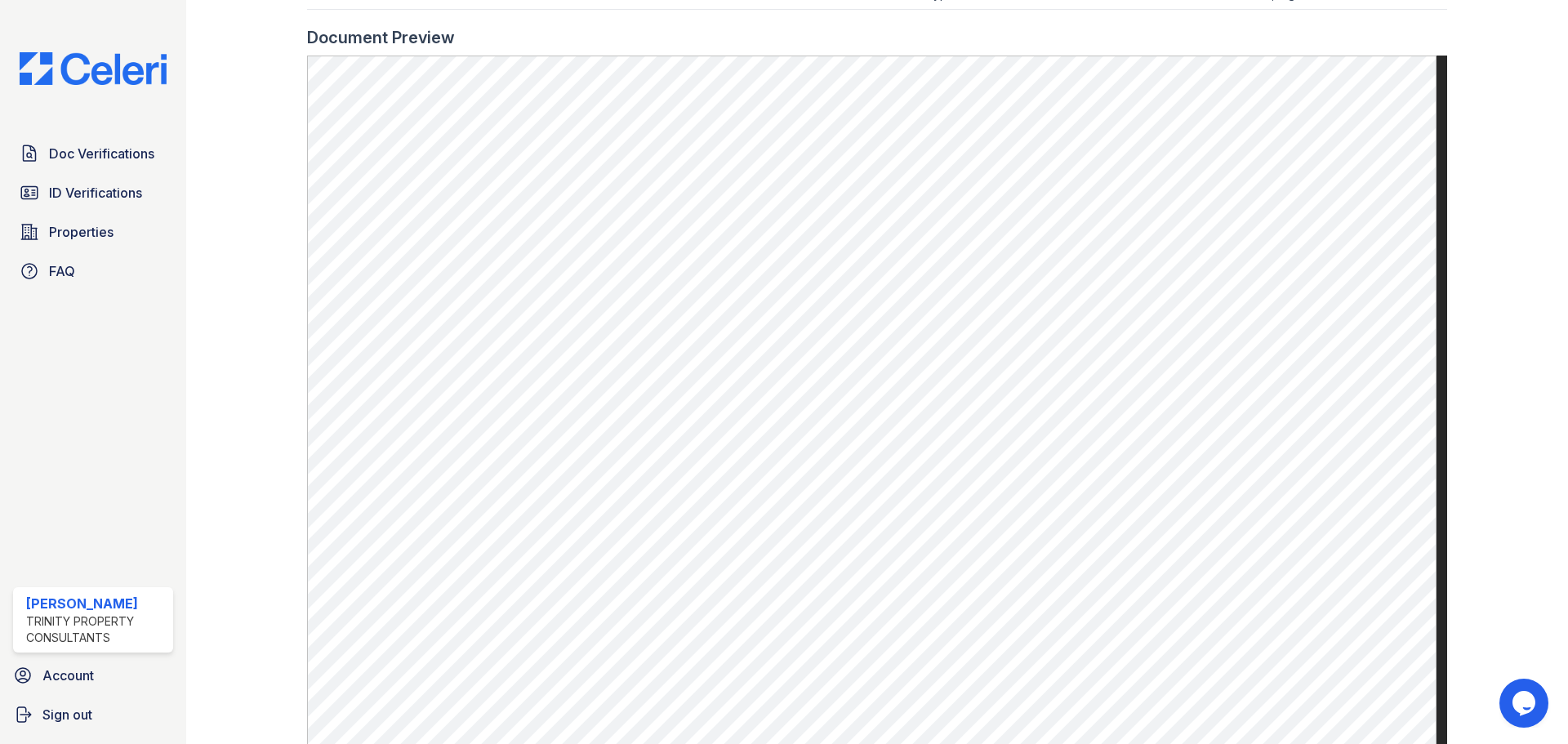
scroll to position [736, 0]
click at [115, 158] on span "Doc Verifications" at bounding box center [102, 153] width 105 height 19
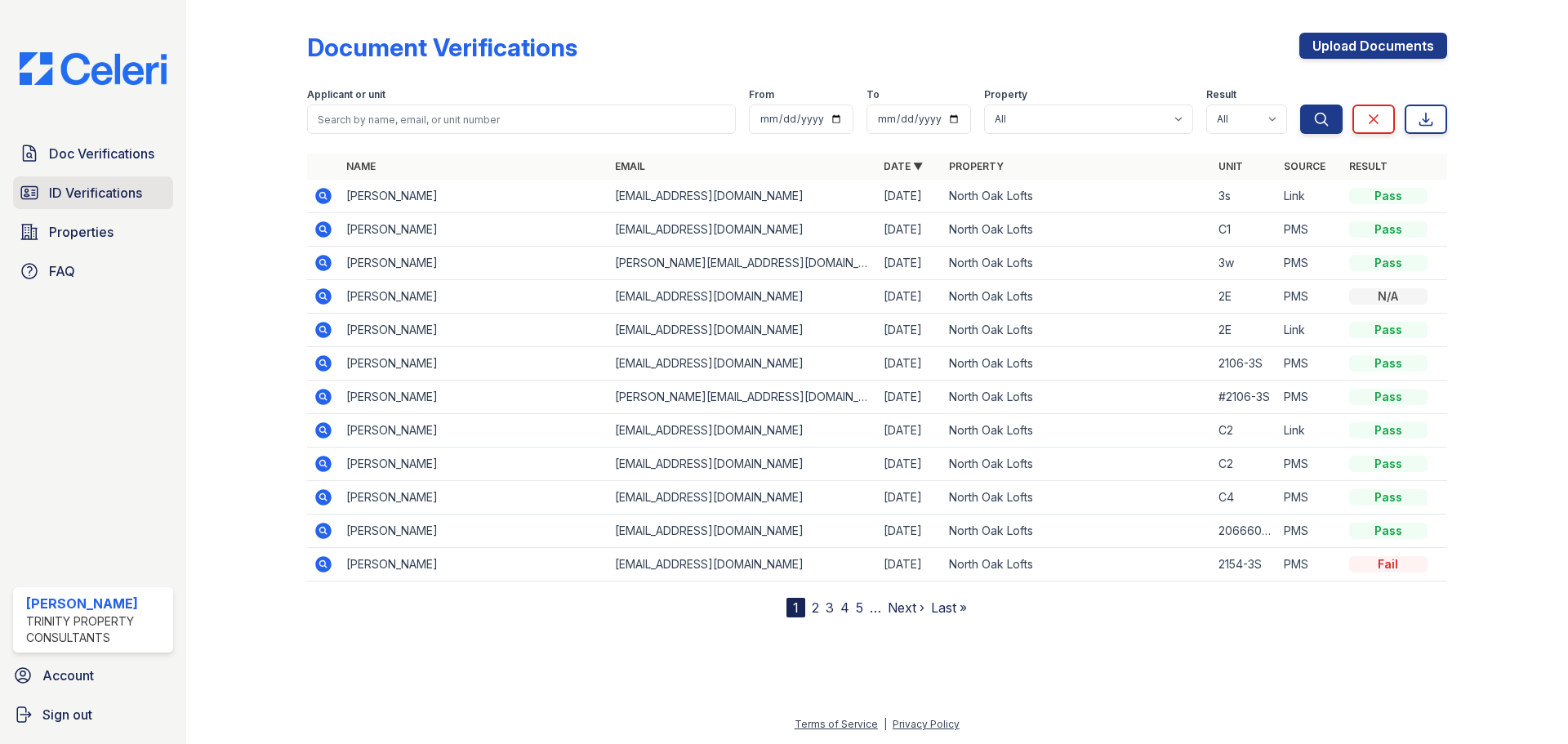
click at [94, 179] on link "ID Verifications" at bounding box center [92, 193] width 160 height 33
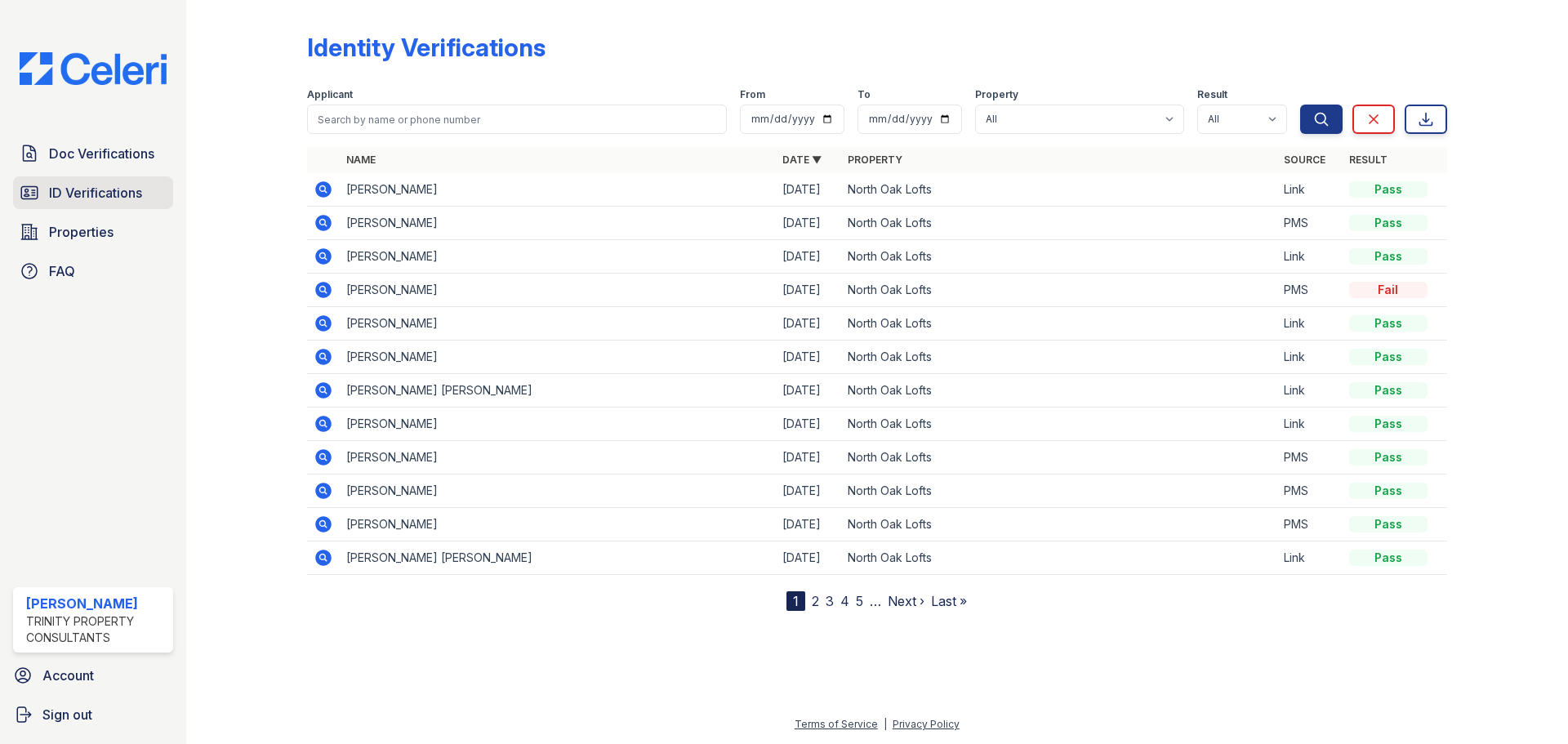
click at [118, 183] on span "ID Verifications" at bounding box center [96, 192] width 93 height 19
click at [65, 190] on span "ID Verifications" at bounding box center [96, 192] width 93 height 19
click at [98, 183] on span "ID Verifications" at bounding box center [96, 192] width 93 height 19
click at [326, 185] on icon at bounding box center [324, 189] width 16 height 16
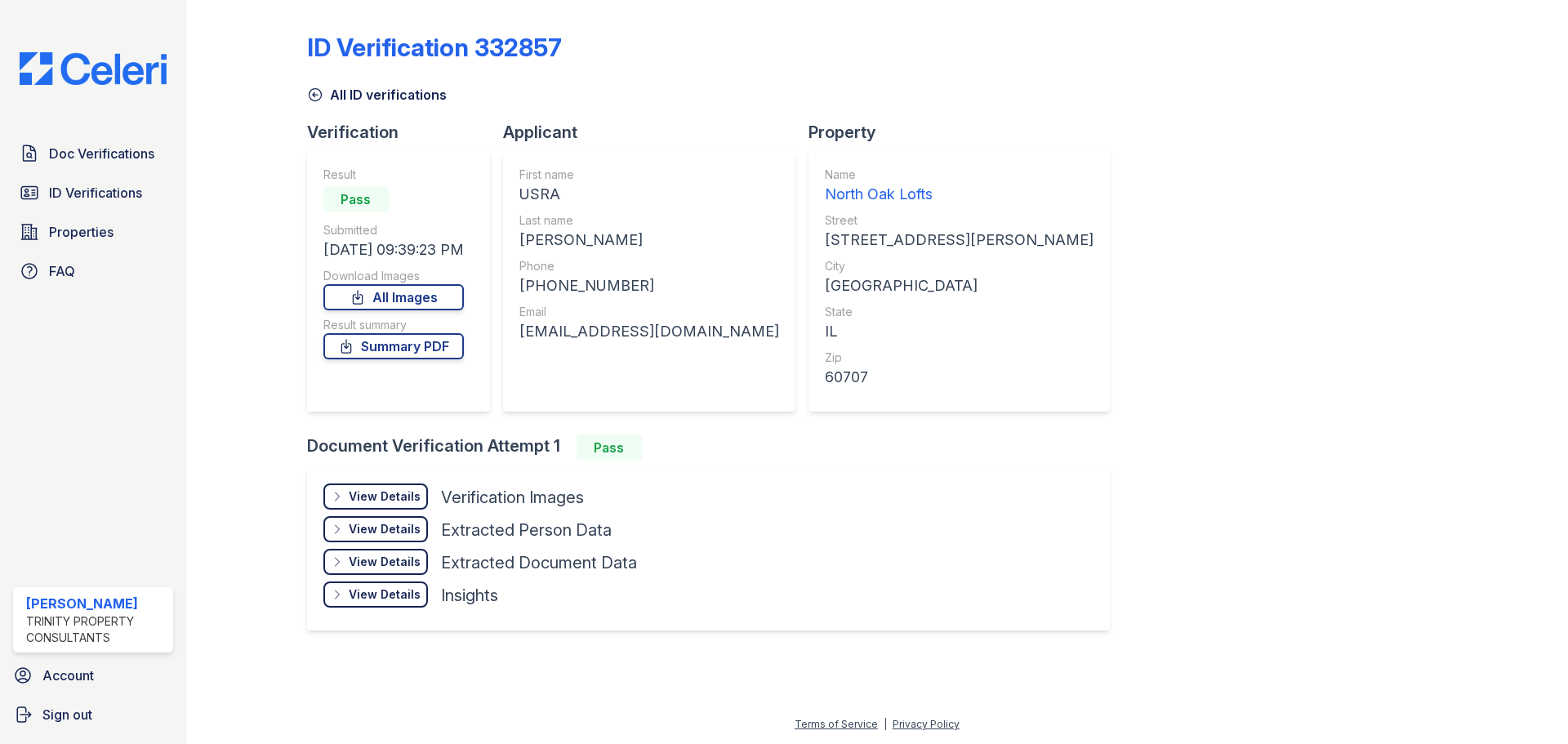
click at [825, 193] on div "North Oak Lofts" at bounding box center [960, 194] width 269 height 23
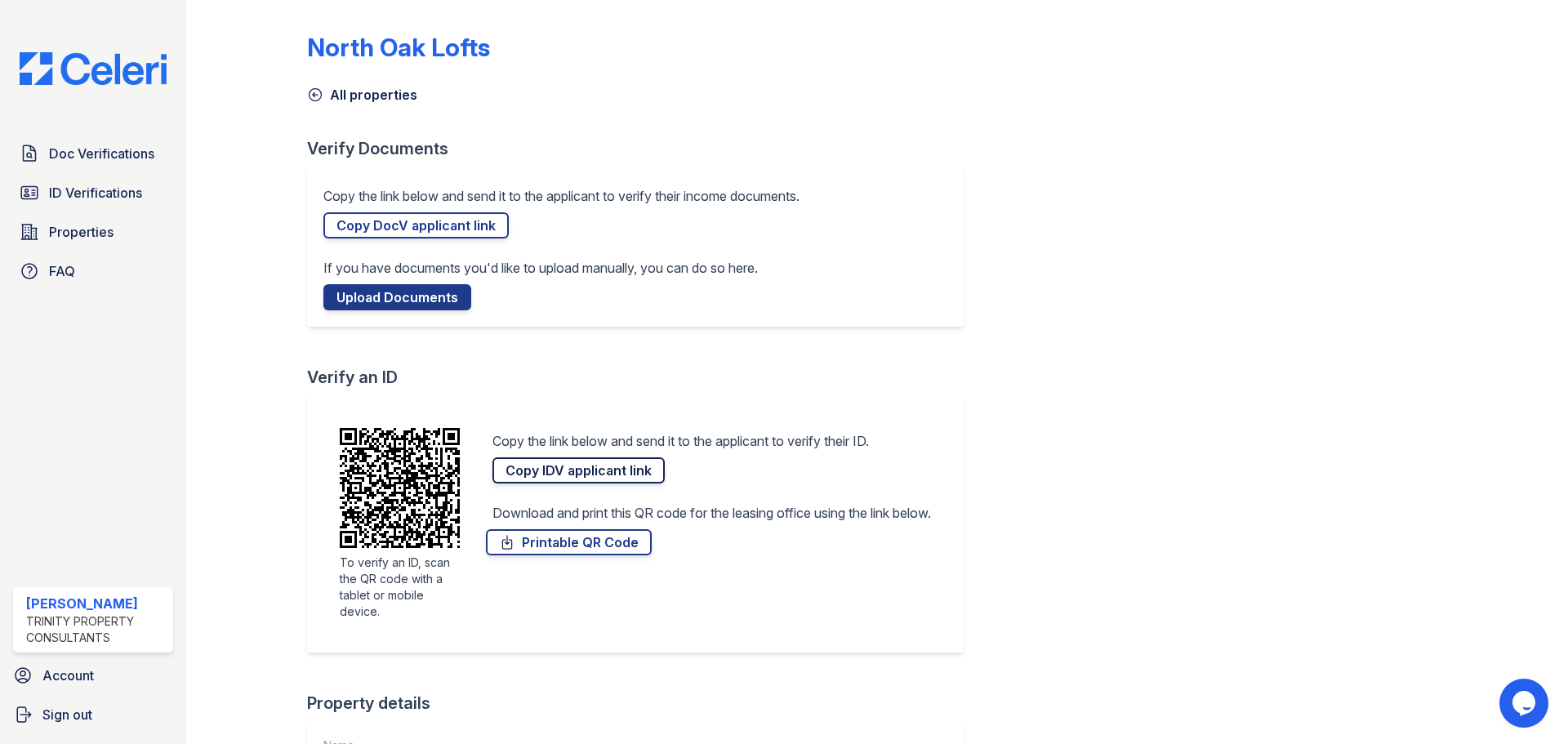
click at [561, 475] on link "Copy IDV applicant link" at bounding box center [578, 470] width 172 height 27
drag, startPoint x: 565, startPoint y: 478, endPoint x: 513, endPoint y: 498, distance: 55.7
click at [565, 478] on link "Copy IDV applicant link" at bounding box center [578, 470] width 172 height 27
drag, startPoint x: 772, startPoint y: 248, endPoint x: 411, endPoint y: 14, distance: 430.2
click at [772, 248] on div at bounding box center [562, 247] width 477 height 16
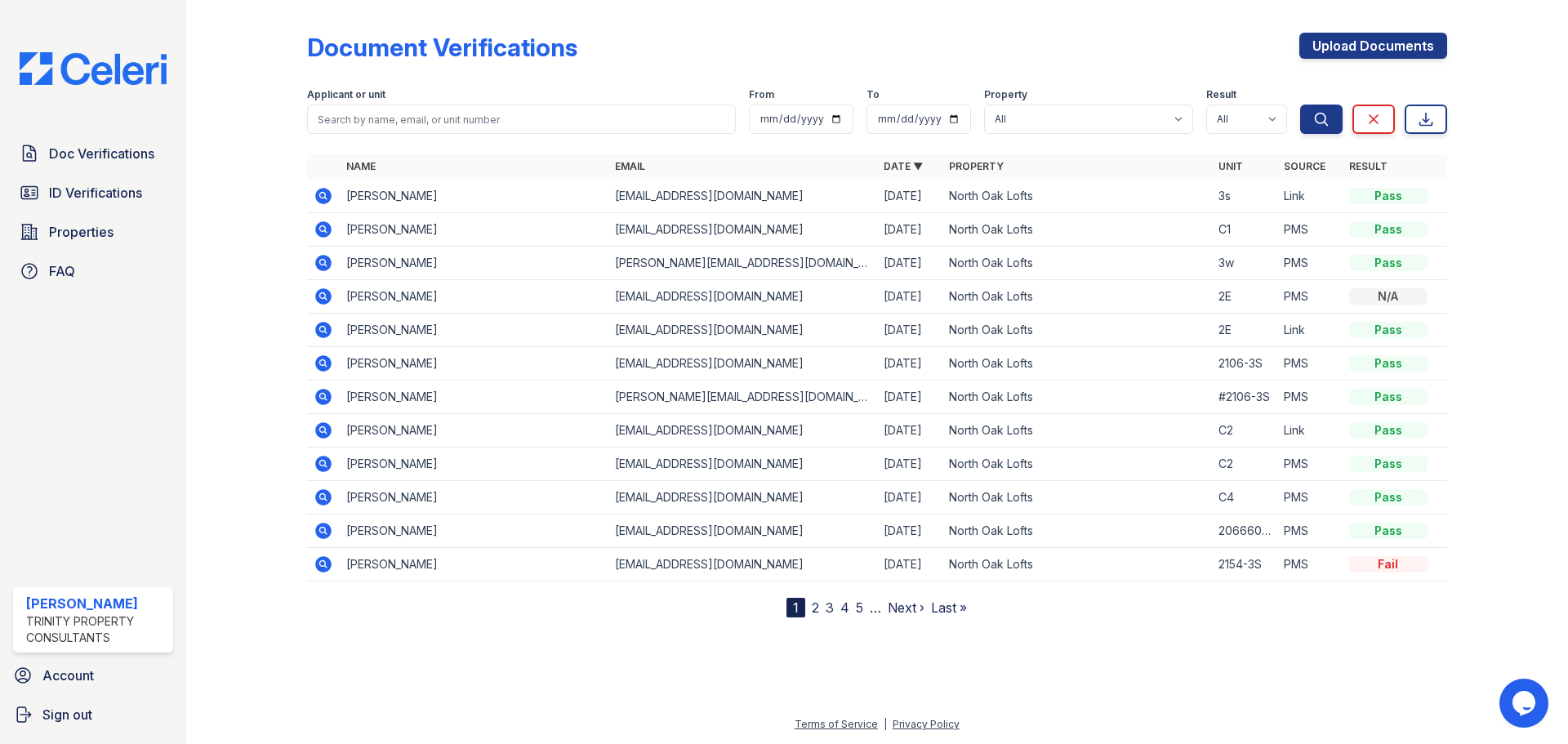
click at [326, 197] on icon at bounding box center [324, 196] width 16 height 16
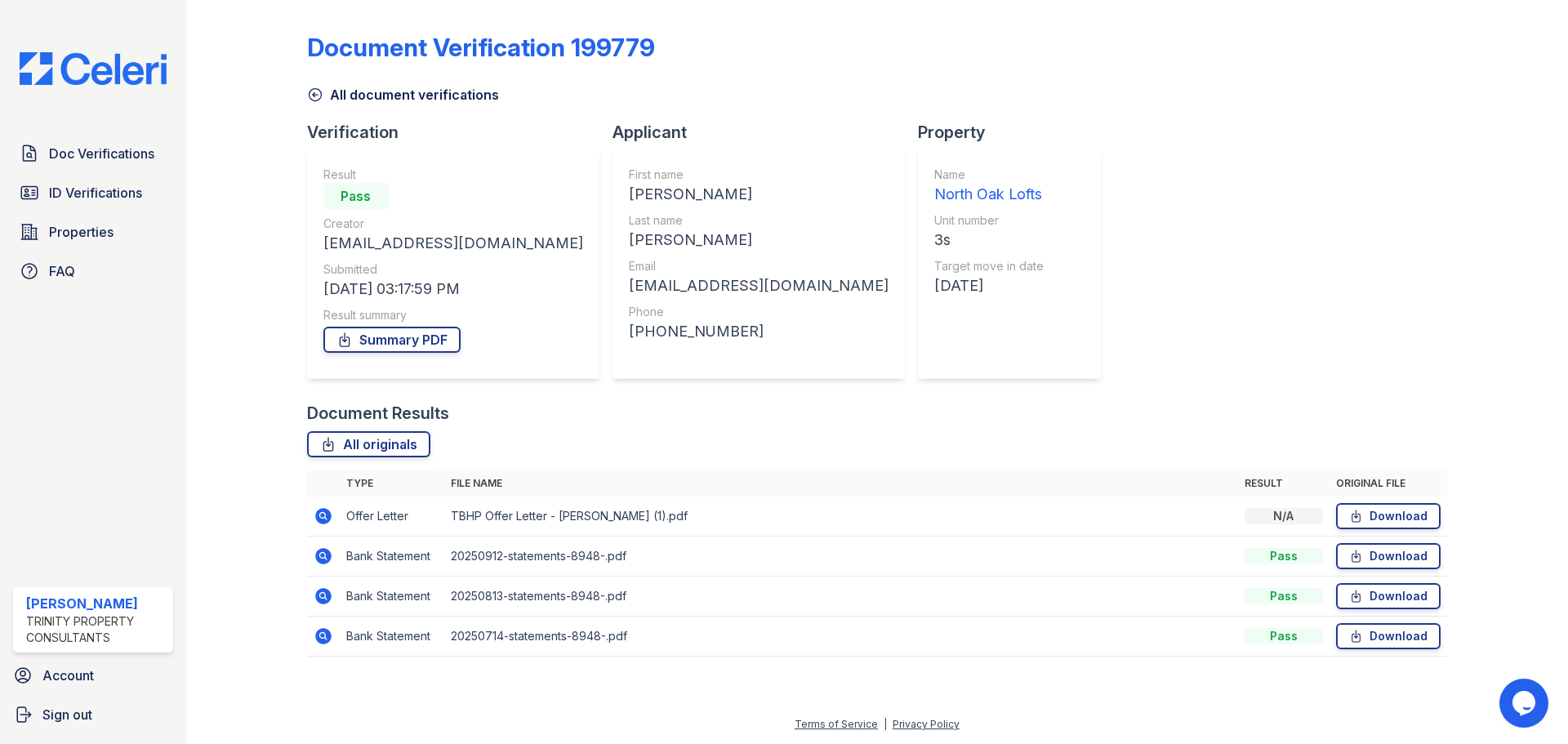
click at [934, 196] on div "North Oak Lofts" at bounding box center [989, 194] width 110 height 23
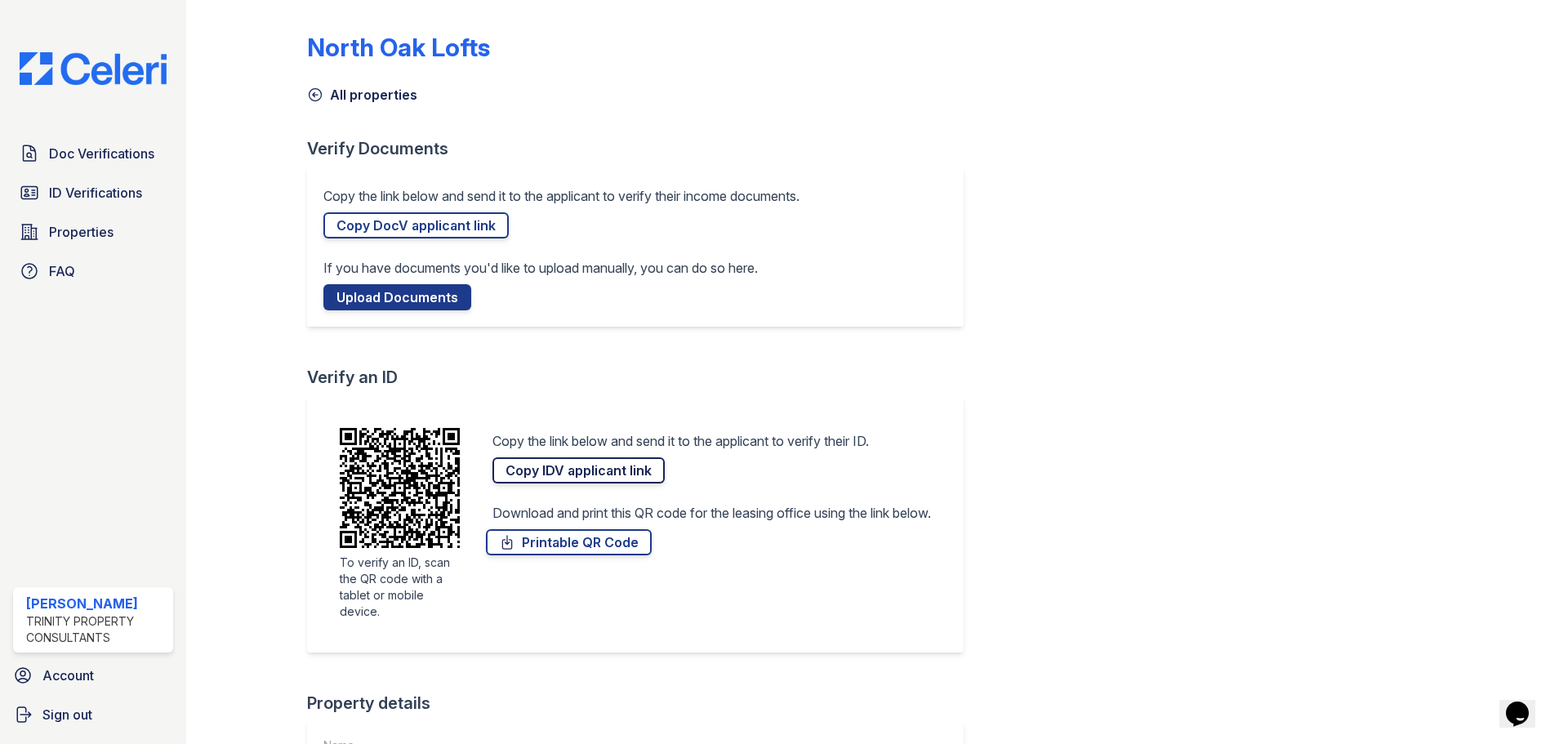
click at [528, 469] on link "Copy IDV applicant link" at bounding box center [578, 470] width 172 height 27
